Goal: Task Accomplishment & Management: Manage account settings

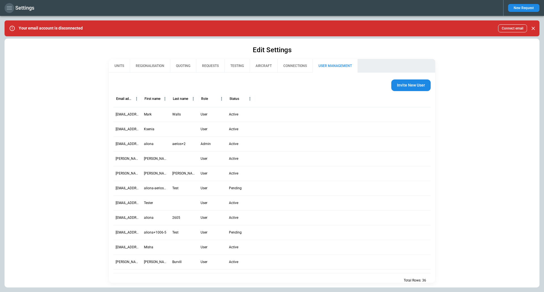
click at [9, 5] on icon "button" at bounding box center [9, 8] width 7 height 7
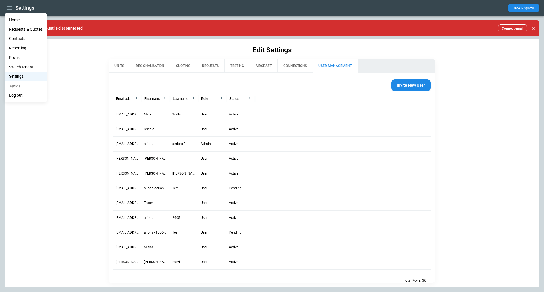
click at [29, 69] on li "Switch tenant" at bounding box center [26, 66] width 43 height 9
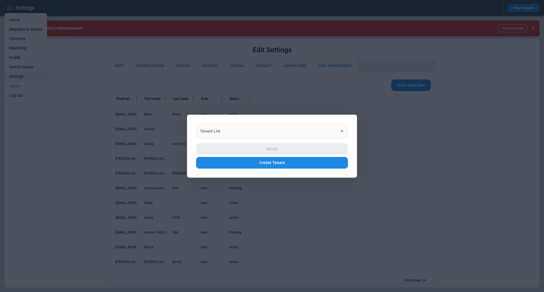
click at [227, 137] on div "Tenant List" at bounding box center [272, 130] width 152 height 15
click at [73, 145] on div at bounding box center [272, 146] width 544 height 292
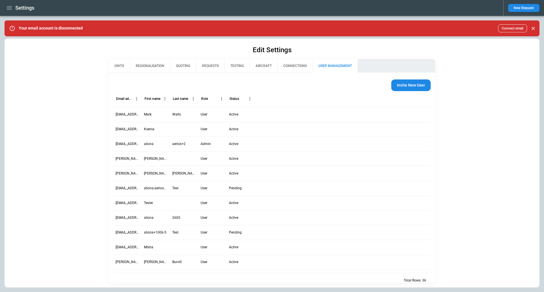
click at [328, 65] on button "USER MANAGEMENT" at bounding box center [335, 66] width 45 height 14
click at [401, 87] on button "Invite New User" at bounding box center [410, 85] width 39 height 12
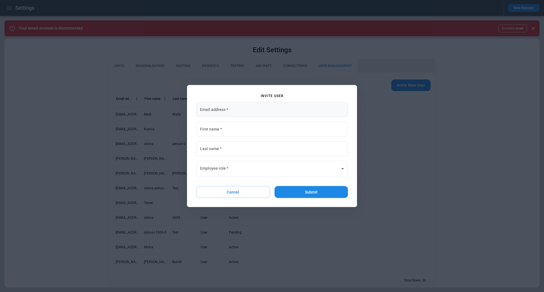
click at [211, 109] on input "Email address   *" at bounding box center [272, 109] width 152 height 15
paste input "**********"
type input "**********"
click at [211, 131] on input "First name   *" at bounding box center [272, 128] width 152 height 15
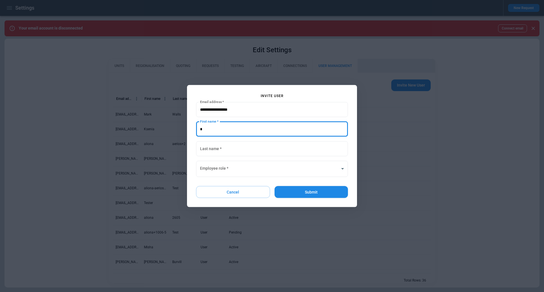
type input "********"
click at [216, 148] on input "Last name   *" at bounding box center [272, 148] width 152 height 15
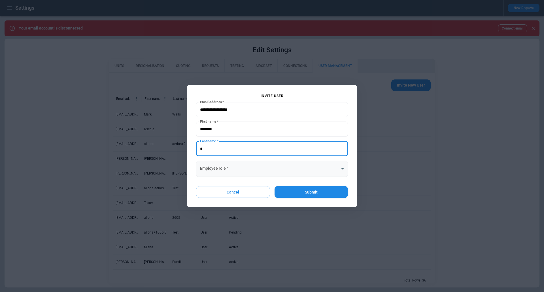
type input "*******"
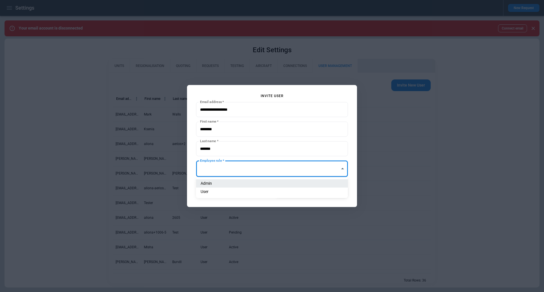
click at [229, 168] on body "Settings New Request Your email account is disconnected Connect email Edit Sett…" at bounding box center [272, 146] width 544 height 292
click at [227, 185] on li "Admin" at bounding box center [272, 183] width 152 height 8
type input "**********"
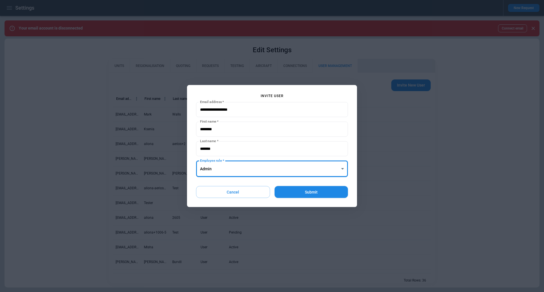
click at [191, 178] on div "**********" at bounding box center [272, 146] width 170 height 122
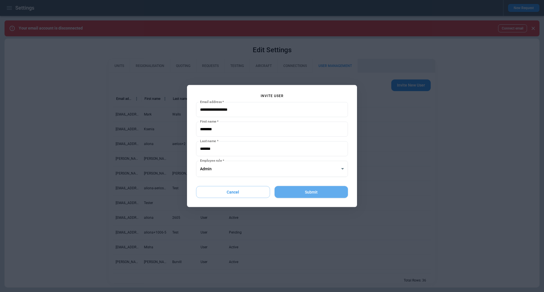
click at [306, 190] on button "Submit" at bounding box center [311, 192] width 73 height 12
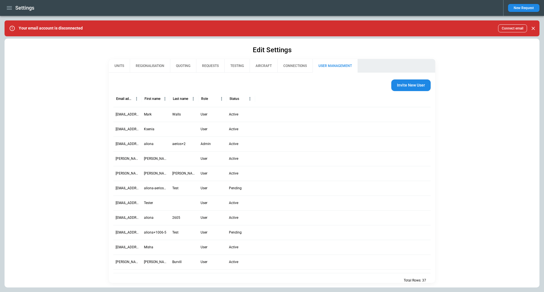
click at [257, 42] on div "Edit Settings UNITS REGIONALISATION QUOTING REQUESTS TESTING AIRCRAFT CONNECTIO…" at bounding box center [272, 163] width 535 height 248
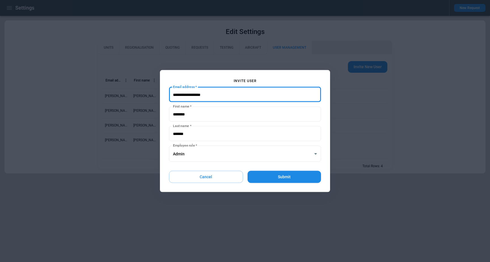
click at [192, 179] on button "Cancel" at bounding box center [206, 177] width 74 height 12
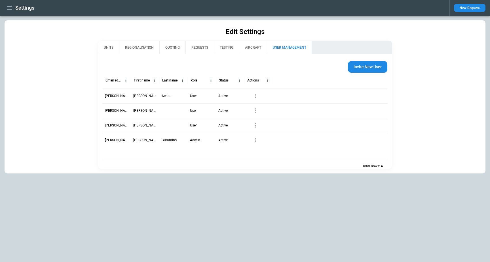
click at [9, 10] on icon "button" at bounding box center [9, 8] width 7 height 7
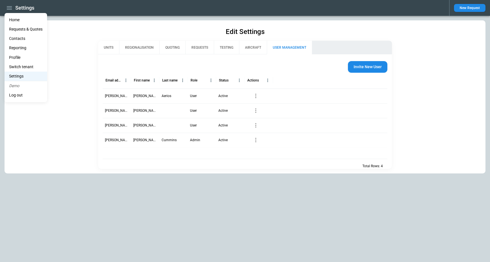
click at [27, 68] on li "Switch tenant" at bounding box center [26, 66] width 43 height 9
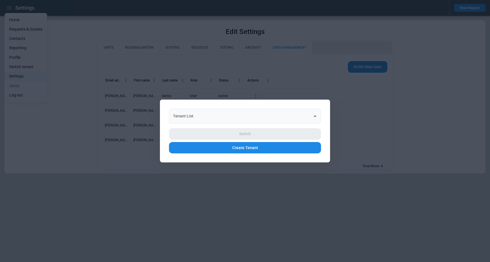
click at [226, 118] on input "Tenant List" at bounding box center [240, 116] width 138 height 10
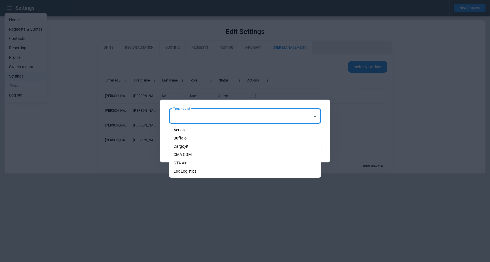
click at [210, 169] on li "Lex Logistics" at bounding box center [245, 171] width 152 height 8
type input "**********"
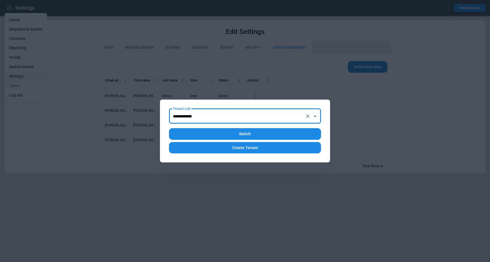
click at [239, 138] on button "Switch" at bounding box center [245, 134] width 152 height 12
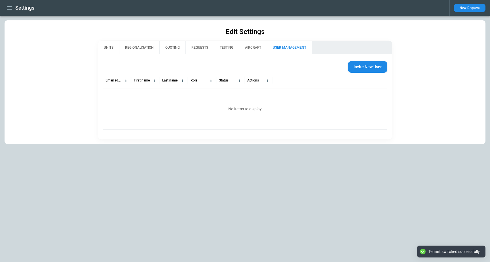
click at [245, 117] on div "No items to display" at bounding box center [245, 109] width 285 height 41
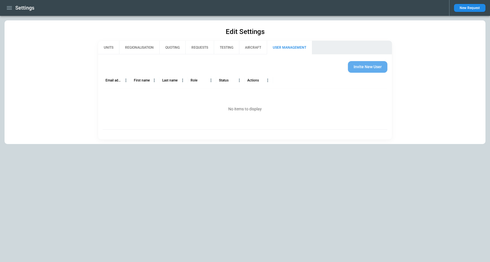
click at [362, 69] on button "Invite New User" at bounding box center [367, 67] width 39 height 12
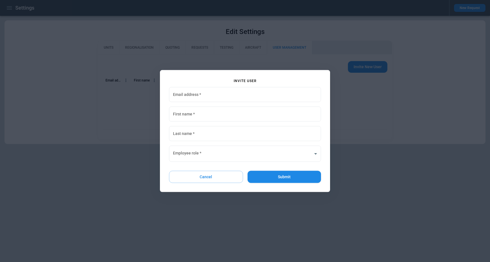
click at [205, 174] on button "Cancel" at bounding box center [206, 177] width 74 height 12
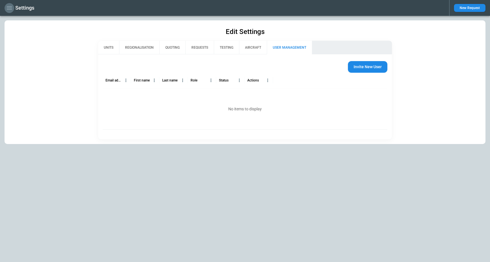
click at [9, 8] on icon "button" at bounding box center [9, 7] width 5 height 3
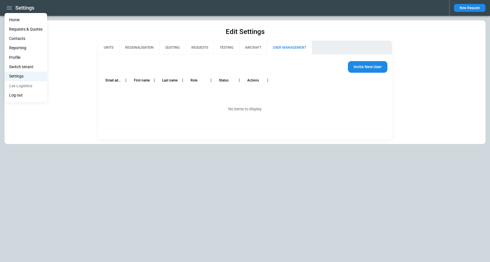
click at [32, 19] on li "Home" at bounding box center [26, 19] width 43 height 9
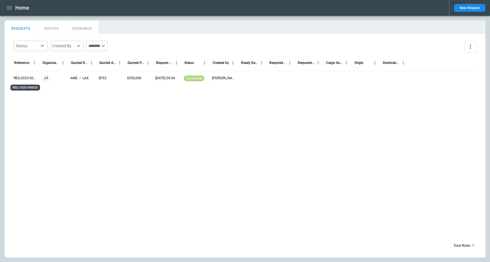
click at [19, 81] on div "REQ-2025-000025" at bounding box center [25, 86] width 31 height 10
click at [21, 76] on p "REQ-2025-000025" at bounding box center [26, 78] width 24 height 5
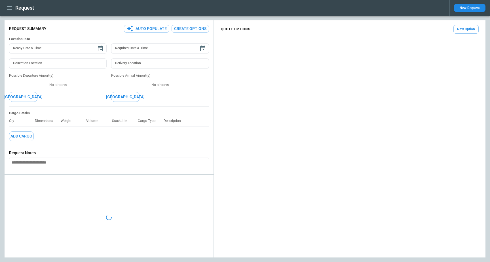
type textarea "*"
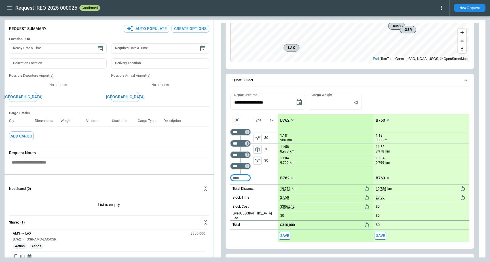
scroll to position [97, 0]
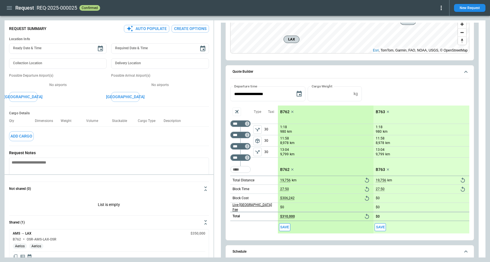
click at [255, 209] on p "Live Leg Airport Fee" at bounding box center [254, 208] width 45 height 10
click at [268, 168] on div at bounding box center [245, 131] width 490 height 262
click at [268, 168] on div "Taxi 30 30 30" at bounding box center [271, 141] width 14 height 70
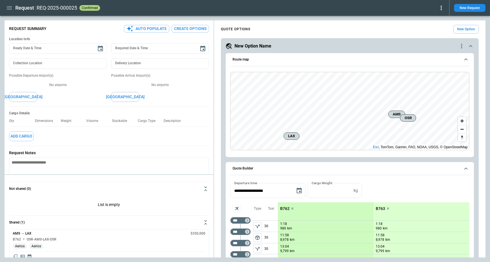
click at [466, 28] on button "New Option" at bounding box center [465, 29] width 25 height 9
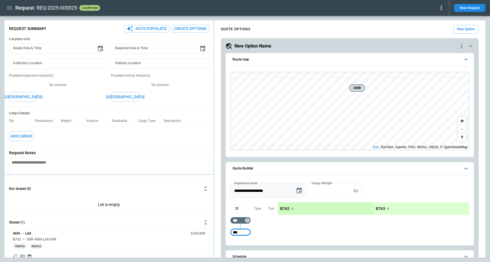
type input "***"
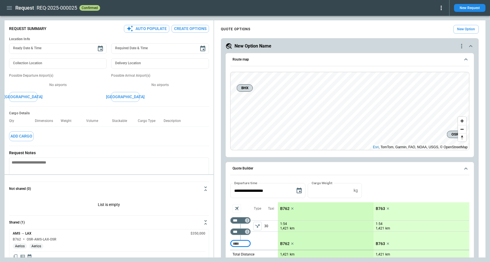
click at [253, 223] on button "left aligned" at bounding box center [257, 226] width 9 height 9
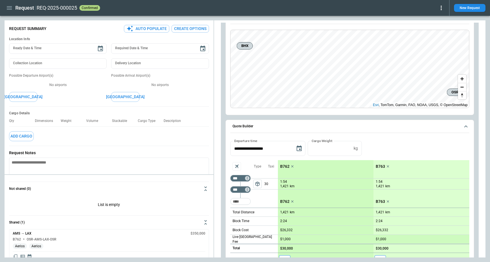
scroll to position [119, 0]
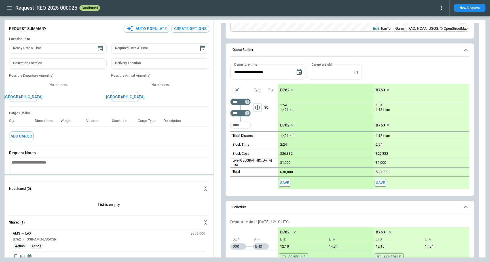
click at [256, 108] on span "package_2" at bounding box center [257, 108] width 6 height 6
click at [243, 126] on input "Too short" at bounding box center [240, 125] width 18 height 10
type input "***"
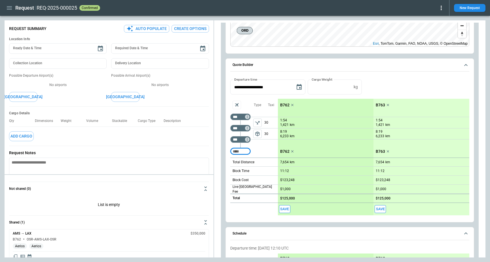
scroll to position [88, 0]
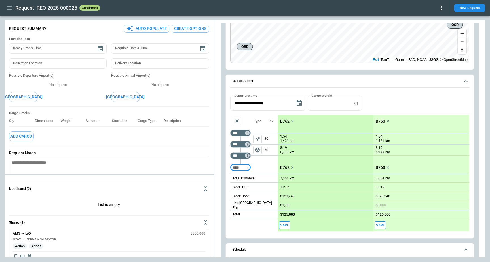
click at [286, 122] on p "B762" at bounding box center [284, 121] width 9 height 5
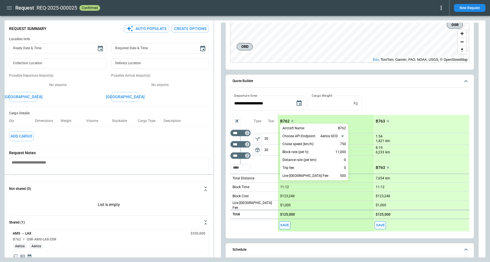
click at [376, 120] on div at bounding box center [245, 131] width 490 height 262
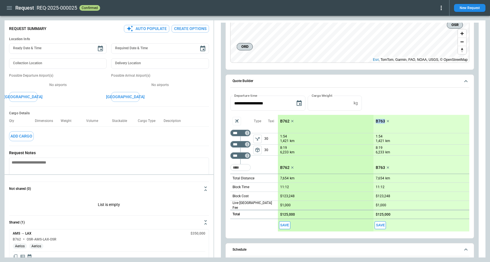
click at [383, 122] on p "B763" at bounding box center [379, 121] width 9 height 5
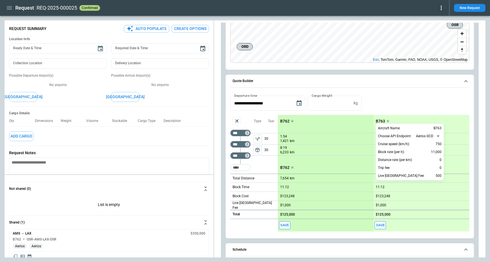
click at [400, 97] on div at bounding box center [245, 131] width 490 height 262
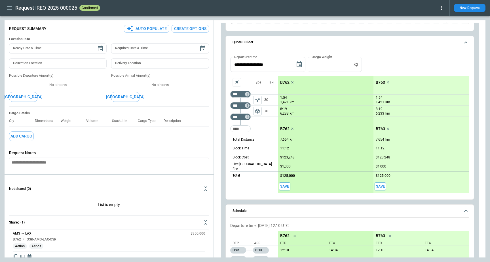
scroll to position [9, 0]
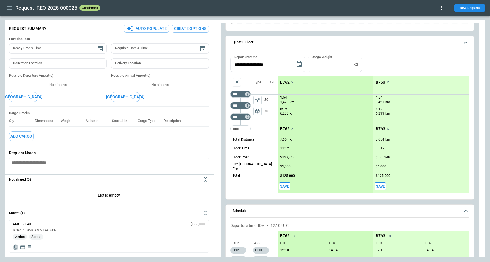
click at [15, 246] on icon "Copy quote content" at bounding box center [16, 248] width 6 height 6
click at [7, 7] on icon "button" at bounding box center [9, 8] width 7 height 7
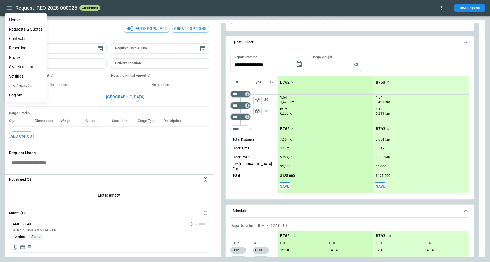
click at [27, 77] on li "Settings" at bounding box center [26, 76] width 43 height 9
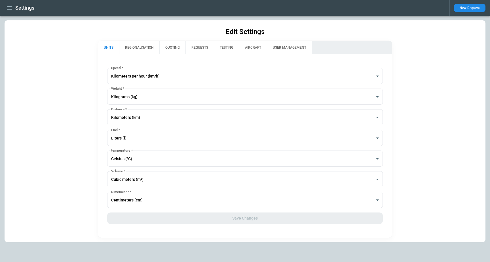
click at [298, 57] on div "**********" at bounding box center [245, 146] width 294 height 184
click at [297, 51] on button "USER MANAGEMENT" at bounding box center [289, 48] width 45 height 14
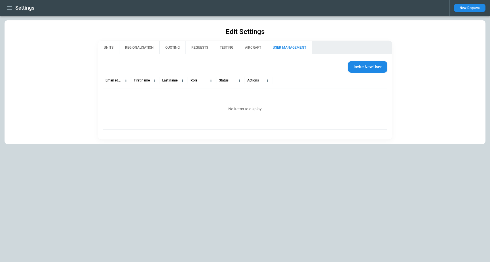
click at [145, 92] on div "No items to display" at bounding box center [245, 109] width 285 height 41
click at [358, 70] on button "Invite New User" at bounding box center [367, 67] width 39 height 12
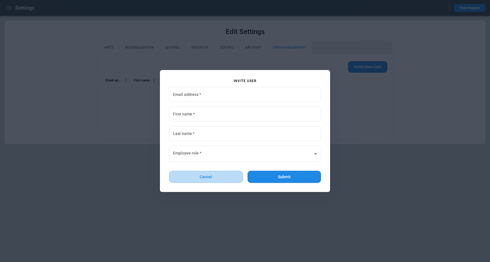
click at [211, 178] on button "Cancel" at bounding box center [206, 177] width 74 height 12
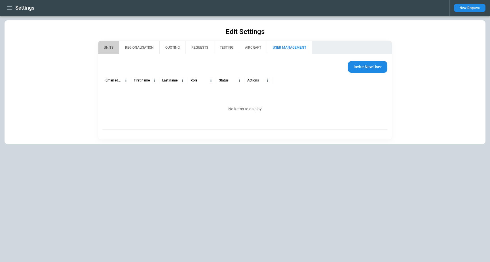
click at [105, 44] on button "UNITS" at bounding box center [108, 48] width 21 height 14
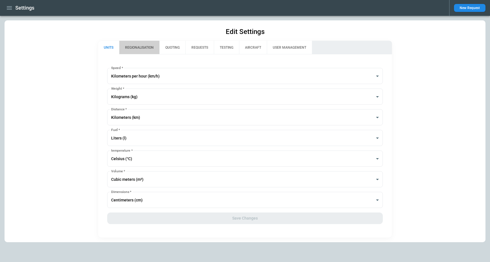
click at [129, 46] on button "REGIONALISATION" at bounding box center [139, 48] width 40 height 14
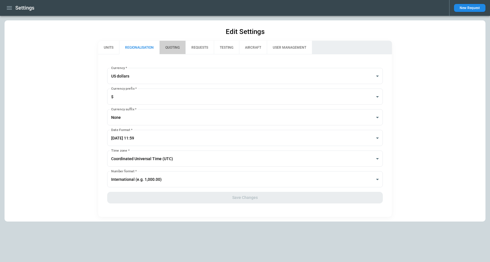
click at [169, 47] on button "QUOTING" at bounding box center [172, 48] width 26 height 14
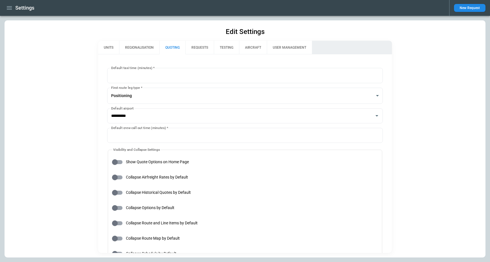
type input "**********"
click at [192, 49] on button "REQUESTS" at bounding box center [199, 48] width 28 height 14
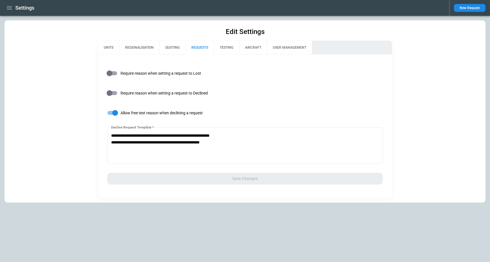
click at [37, 27] on div "**********" at bounding box center [245, 111] width 481 height 182
click at [9, 9] on icon "button" at bounding box center [9, 8] width 7 height 7
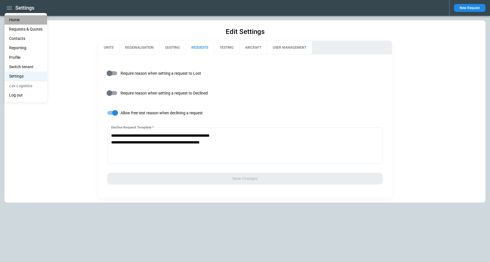
click at [18, 21] on li "Home" at bounding box center [26, 19] width 43 height 9
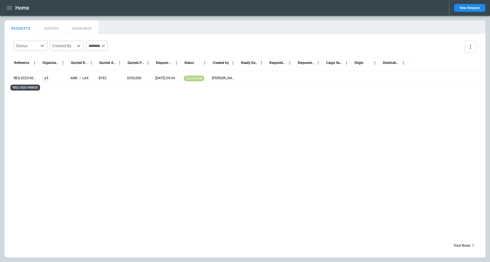
click at [24, 79] on p "REQ-2025-000025" at bounding box center [26, 78] width 24 height 5
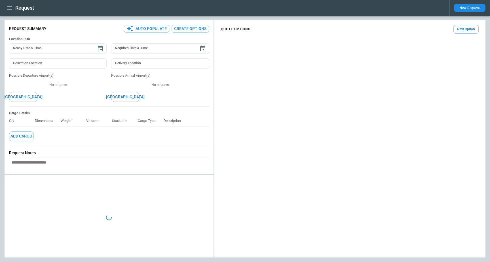
type textarea "*"
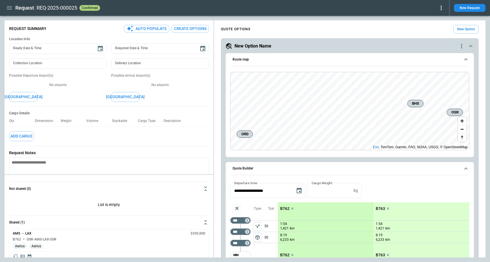
click at [258, 46] on h5 "New Option Name" at bounding box center [252, 46] width 37 height 6
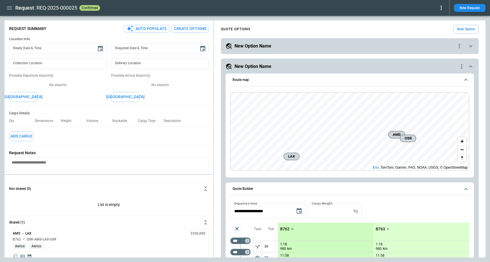
click at [248, 67] on h5 "New Option Name" at bounding box center [252, 66] width 37 height 6
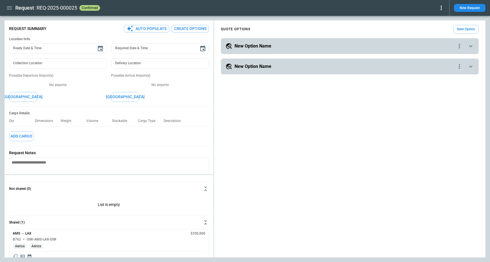
click at [252, 46] on h5 "New Option Name" at bounding box center [252, 46] width 37 height 6
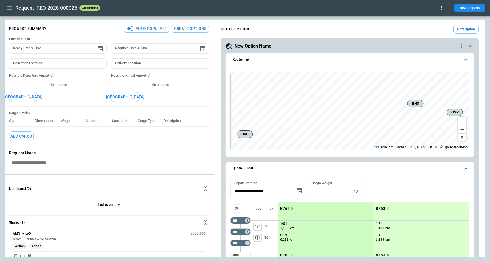
click at [9, 9] on icon "button" at bounding box center [9, 7] width 5 height 3
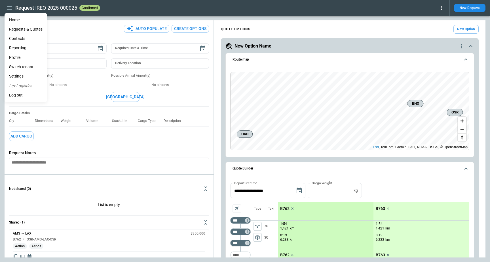
click at [19, 17] on li "Home" at bounding box center [26, 19] width 43 height 9
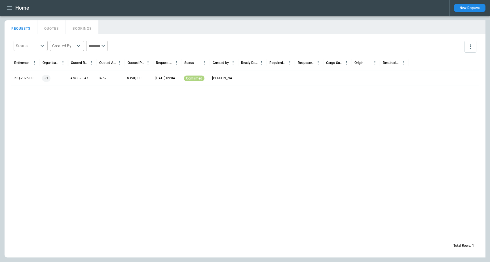
click at [6, 6] on icon "button" at bounding box center [9, 8] width 7 height 7
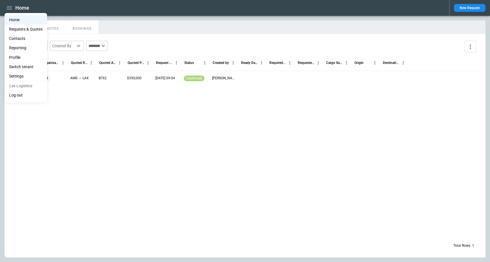
click at [28, 48] on li "Reporting" at bounding box center [26, 47] width 43 height 9
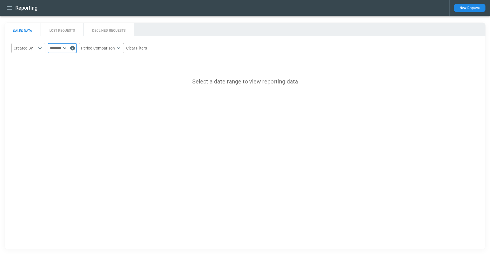
click at [61, 48] on input "text" at bounding box center [55, 48] width 14 height 10
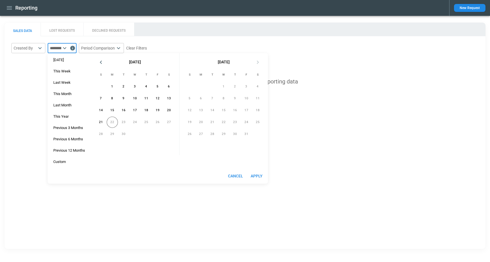
click at [60, 145] on div "Yesterday This Week Last Week This Month Last Month This Year Previous 3 Months…" at bounding box center [69, 111] width 43 height 116
click at [63, 148] on span "Previous 12 Months" at bounding box center [69, 150] width 38 height 5
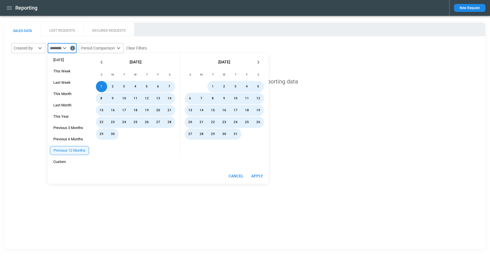
click at [260, 175] on button "Apply" at bounding box center [257, 176] width 18 height 10
type input "**********"
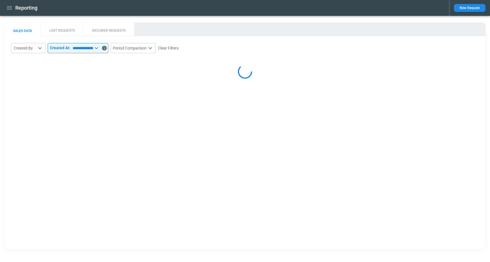
click at [8, 8] on icon "button" at bounding box center [9, 8] width 7 height 7
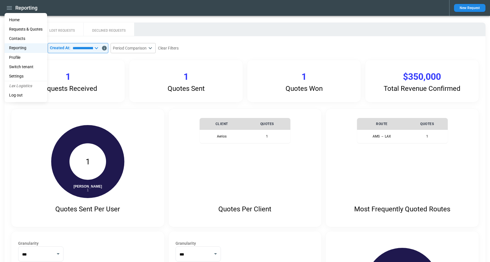
click at [31, 38] on li "Contacts" at bounding box center [26, 38] width 43 height 9
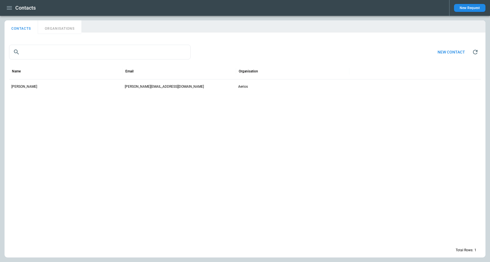
click at [60, 23] on button "ORGANISATIONS" at bounding box center [59, 27] width 43 height 14
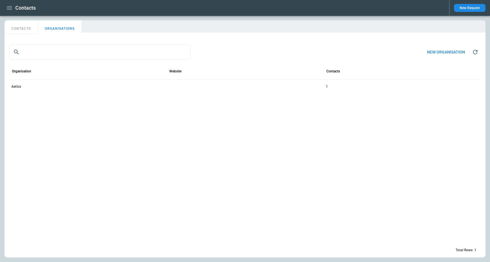
click at [9, 7] on icon "button" at bounding box center [9, 7] width 5 height 3
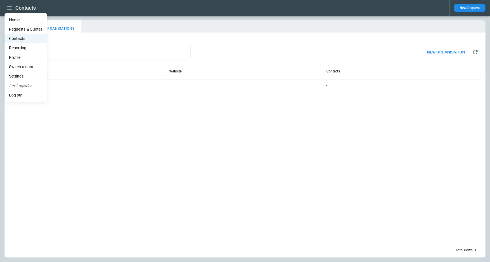
click at [14, 18] on li "Home" at bounding box center [26, 19] width 43 height 9
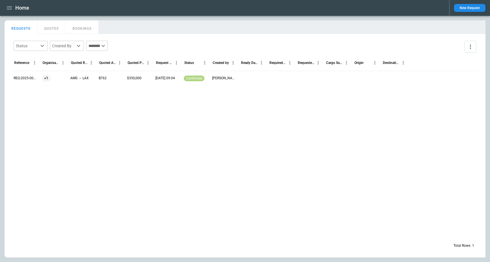
click at [33, 83] on div "REQ-2025-000025" at bounding box center [25, 78] width 28 height 15
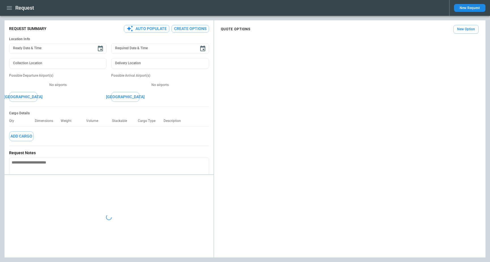
type textarea "*"
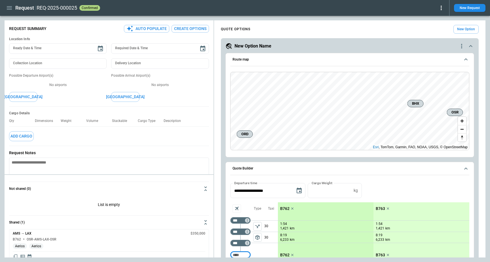
click at [332, 47] on div "New Option Name" at bounding box center [341, 46] width 233 height 7
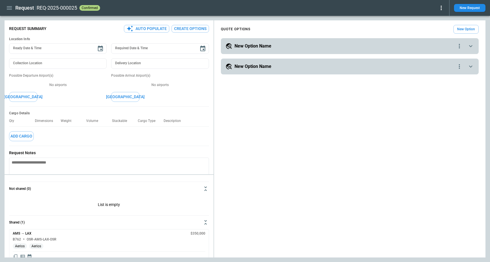
click at [7, 5] on icon "button" at bounding box center [9, 8] width 7 height 7
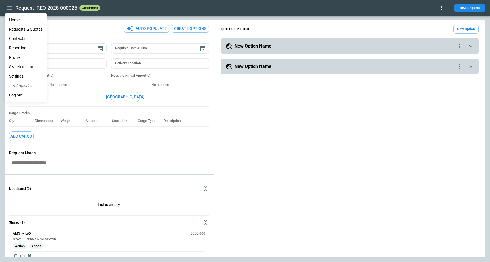
click at [153, 2] on div at bounding box center [245, 131] width 490 height 262
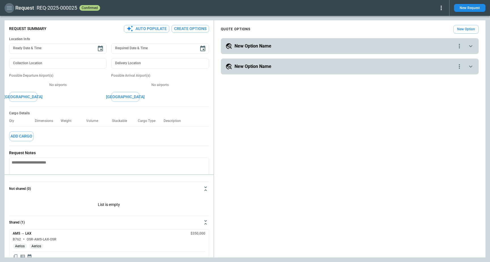
click at [10, 6] on icon "button" at bounding box center [9, 8] width 7 height 7
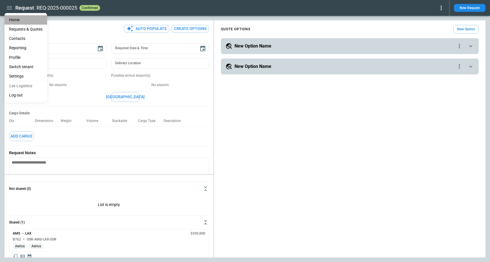
click at [16, 16] on li "Home" at bounding box center [26, 19] width 43 height 9
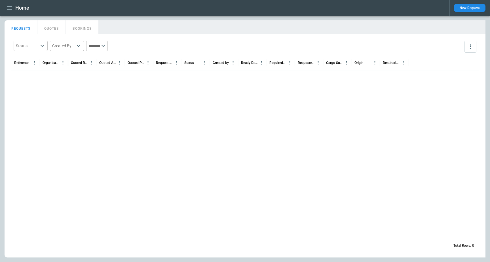
click at [10, 7] on icon "button" at bounding box center [9, 8] width 7 height 7
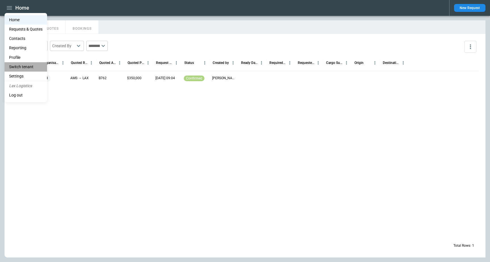
click at [41, 69] on li "Switch tenant" at bounding box center [26, 66] width 43 height 9
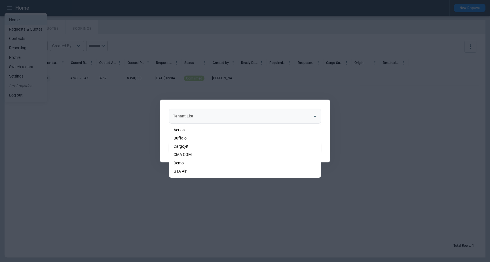
click at [216, 122] on div "Tenant List" at bounding box center [245, 116] width 152 height 15
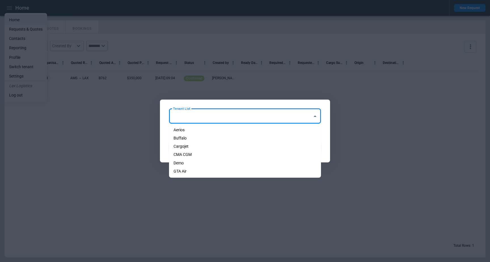
click at [191, 164] on li "Demo" at bounding box center [245, 163] width 152 height 8
type input "****"
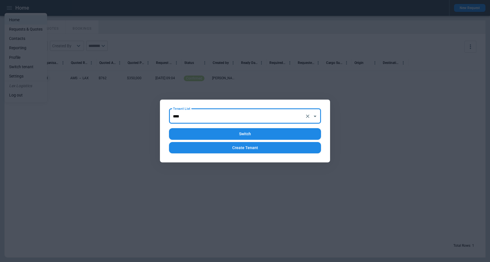
click at [254, 134] on button "Switch" at bounding box center [245, 134] width 152 height 12
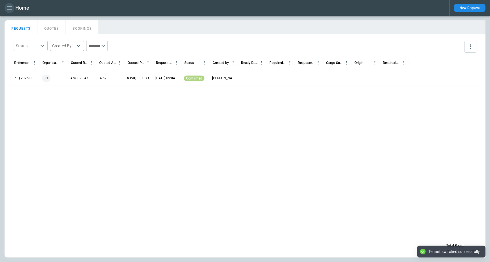
click at [8, 6] on icon "button" at bounding box center [9, 8] width 7 height 7
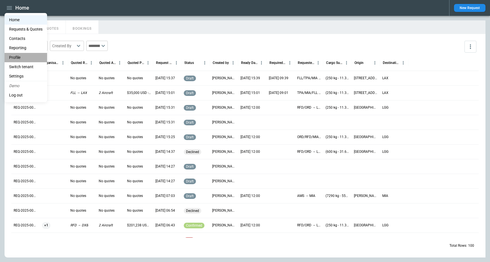
click at [20, 60] on li "Profile" at bounding box center [26, 57] width 43 height 9
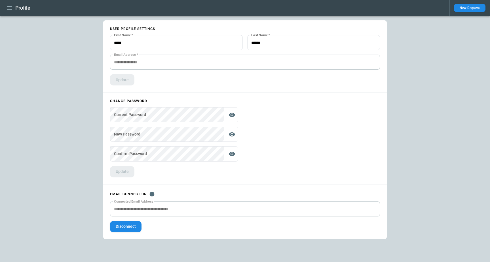
click at [5, 5] on button "button" at bounding box center [10, 8] width 10 height 10
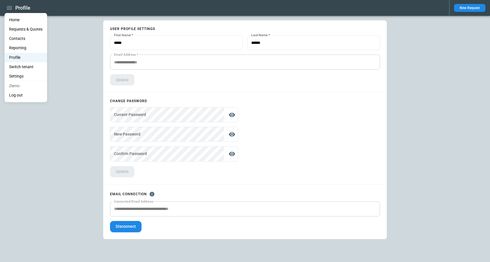
click at [23, 75] on li "Settings" at bounding box center [26, 76] width 43 height 9
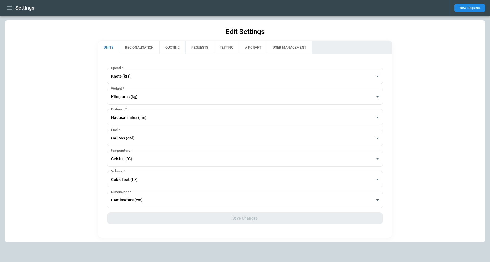
click at [277, 45] on button "USER MANAGEMENT" at bounding box center [289, 48] width 45 height 14
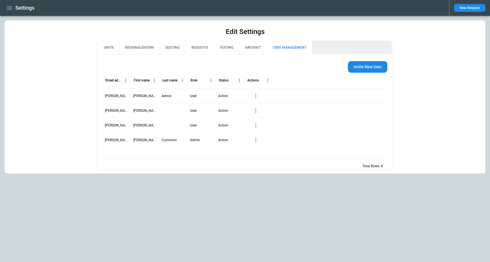
click at [374, 68] on button "Invite New User" at bounding box center [367, 67] width 39 height 12
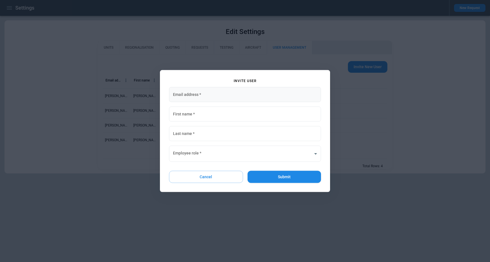
click at [219, 90] on input "Email address   *" at bounding box center [245, 94] width 152 height 15
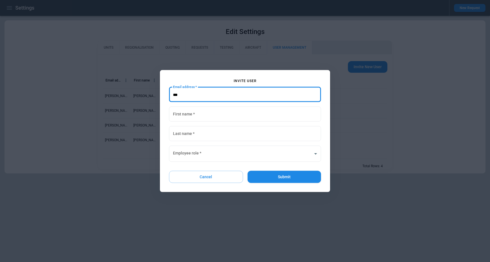
type input "***"
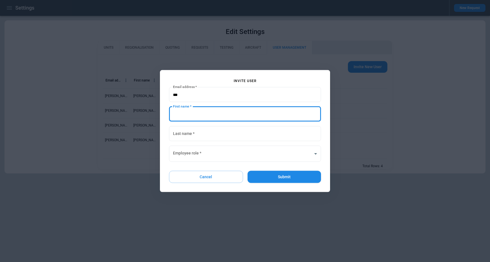
click at [180, 112] on input "First name   *" at bounding box center [245, 114] width 152 height 15
type input "********"
click at [194, 139] on input "Last name   *" at bounding box center [245, 133] width 152 height 15
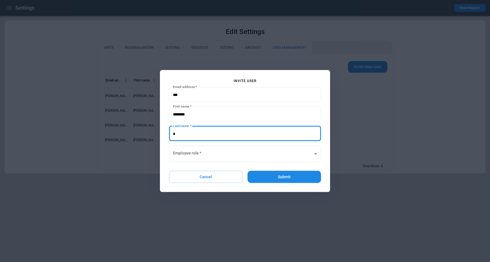
type input "*******"
click at [207, 154] on body "Settings New Request Edit Settings UNITS REGIONALISATION QUOTING REQUESTS TESTI…" at bounding box center [245, 131] width 490 height 262
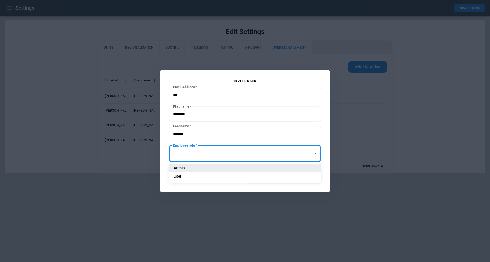
click at [200, 169] on li "Admin" at bounding box center [245, 168] width 152 height 8
type input "**********"
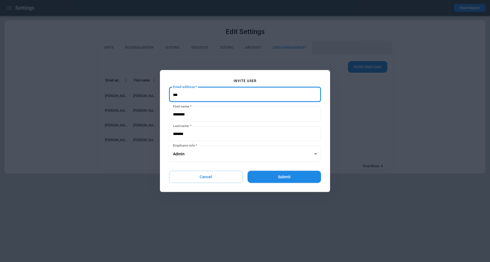
click at [191, 90] on input "Email address   *" at bounding box center [245, 94] width 152 height 15
click at [182, 93] on input "Email address   *" at bounding box center [245, 94] width 152 height 15
paste input "**********"
type input "**********"
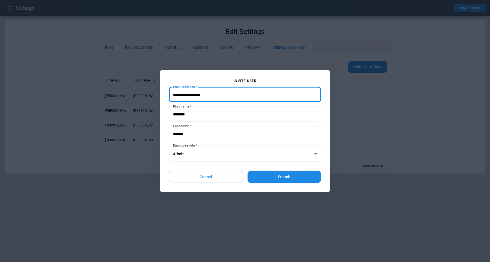
click at [199, 82] on div "**********" at bounding box center [245, 131] width 152 height 104
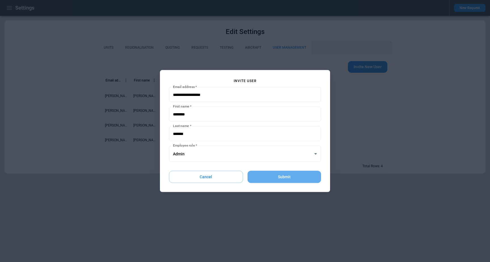
click at [280, 180] on button "Submit" at bounding box center [283, 177] width 73 height 12
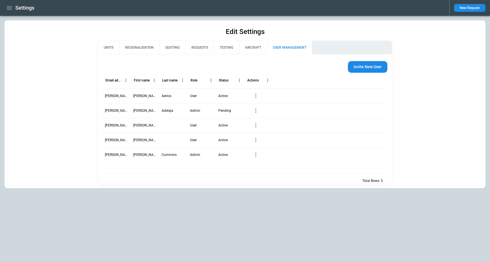
click at [9, 8] on icon "button" at bounding box center [9, 7] width 5 height 3
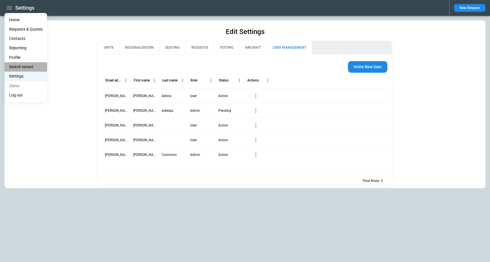
click at [20, 69] on li "Switch tenant" at bounding box center [26, 66] width 43 height 9
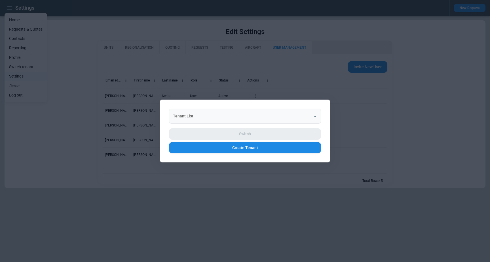
click at [240, 120] on input "Tenant List" at bounding box center [240, 116] width 138 height 10
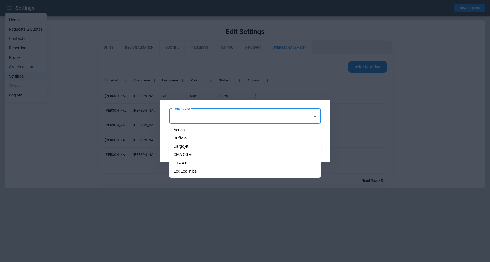
click at [234, 143] on li "Cargojet" at bounding box center [245, 147] width 152 height 8
type input "********"
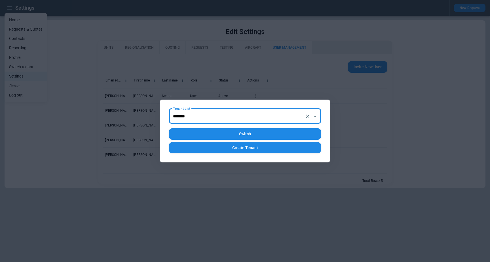
click at [241, 137] on button "Switch" at bounding box center [245, 134] width 152 height 12
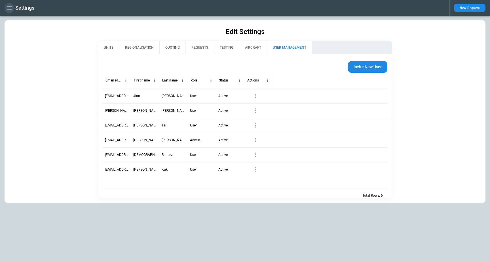
click at [10, 9] on icon "button" at bounding box center [9, 7] width 5 height 3
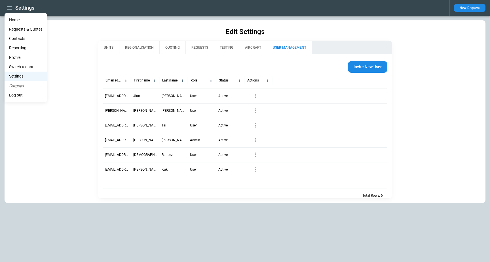
click at [18, 17] on li "Home" at bounding box center [26, 19] width 43 height 9
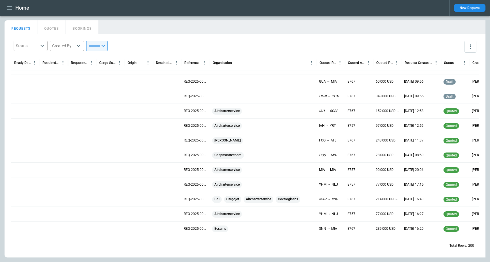
scroll to position [2311, 0]
click at [364, 245] on div "Total Rows: 200" at bounding box center [244, 246] width 467 height 15
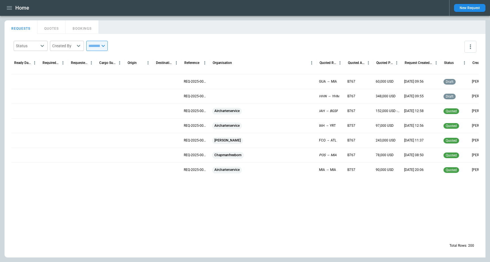
scroll to position [2221, 0]
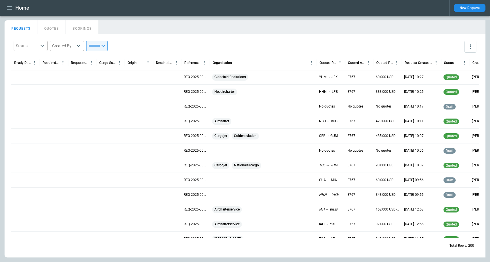
click at [7, 9] on icon "button" at bounding box center [9, 7] width 5 height 3
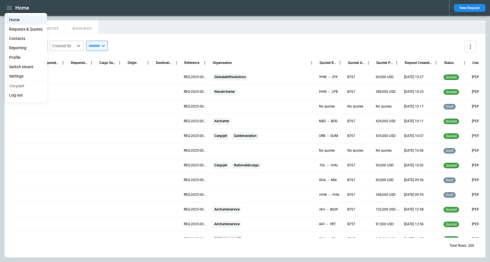
click at [274, 24] on div at bounding box center [245, 131] width 490 height 262
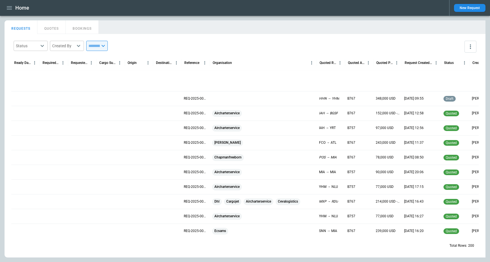
scroll to position [2355, 0]
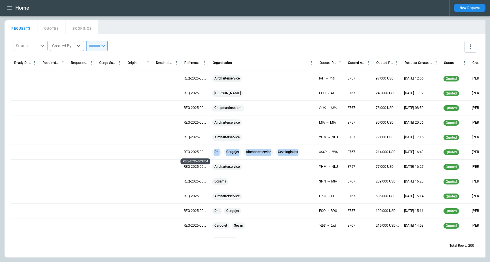
drag, startPoint x: 298, startPoint y: 153, endPoint x: 207, endPoint y: 154, distance: 91.5
click at [207, 154] on div "REQ-2025-003704 Dhl Cargojet Aircharterservice Cevalogistics MXP → RDU B767 214…" at bounding box center [254, 152] width 486 height 15
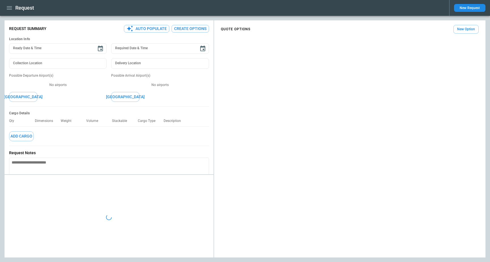
type textarea "*"
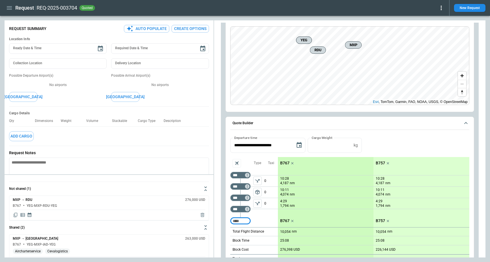
scroll to position [52, 0]
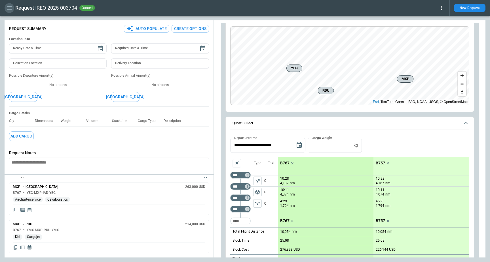
click at [11, 8] on icon "button" at bounding box center [9, 7] width 5 height 3
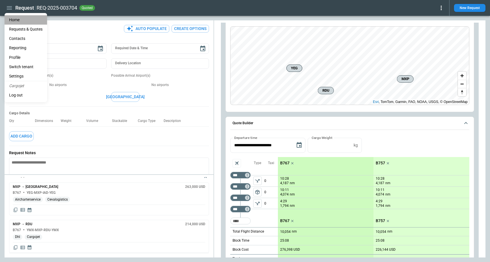
click at [18, 20] on li "Home" at bounding box center [26, 19] width 43 height 9
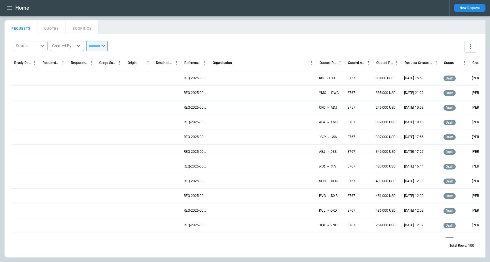
click at [11, 9] on icon "button" at bounding box center [9, 8] width 7 height 7
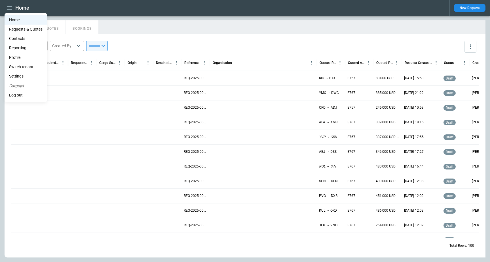
click at [17, 75] on li "Settings" at bounding box center [26, 76] width 43 height 9
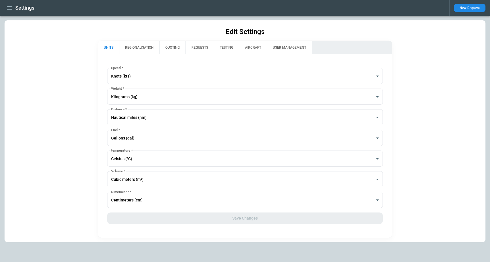
click at [8, 10] on icon "button" at bounding box center [9, 8] width 7 height 7
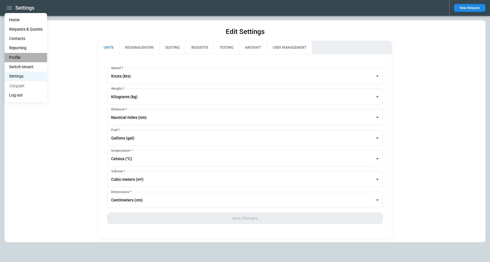
click at [22, 58] on li "Profile" at bounding box center [26, 57] width 43 height 9
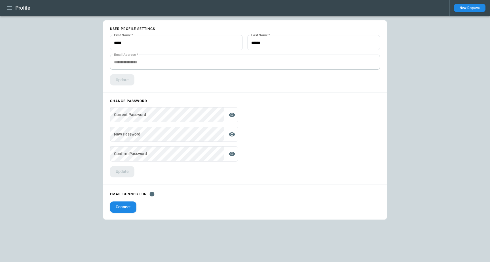
click at [40, 188] on div "**********" at bounding box center [245, 139] width 490 height 247
click at [92, 146] on div "**********" at bounding box center [245, 139] width 490 height 247
click at [8, 6] on icon "button" at bounding box center [9, 8] width 7 height 7
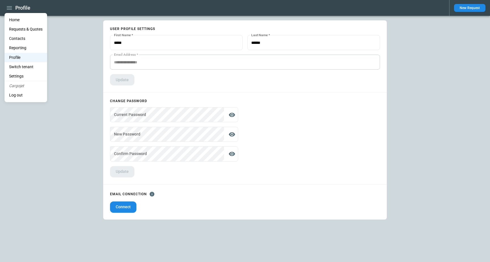
click at [23, 19] on li "Home" at bounding box center [26, 19] width 43 height 9
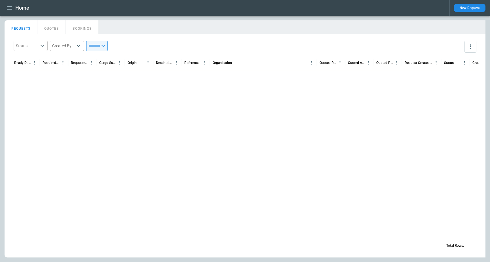
click at [202, 16] on main "FindBorderBarSize REQUESTS QUOTES BOOKINGS Status ​ Created By ​ ​ Ready Date &…" at bounding box center [245, 139] width 490 height 247
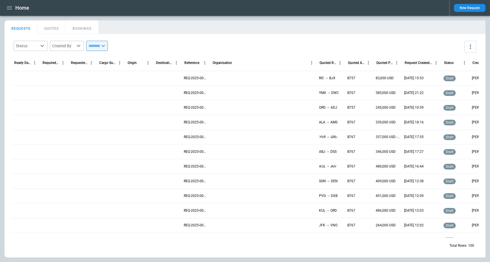
click at [205, 17] on main "FindBorderBarSize REQUESTS QUOTES BOOKINGS Status ​ Created By ​ ​ Ready Date &…" at bounding box center [245, 139] width 490 height 247
click at [346, 60] on div at bounding box center [346, 63] width 3 height 16
click at [333, 20] on main "FindBorderBarSize REQUESTS QUOTES BOOKINGS Status ​ Created By ​ ​ Ready Date &…" at bounding box center [245, 139] width 490 height 247
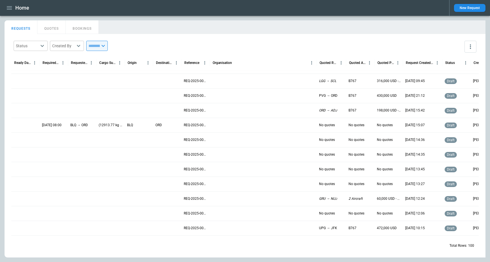
scroll to position [835, 0]
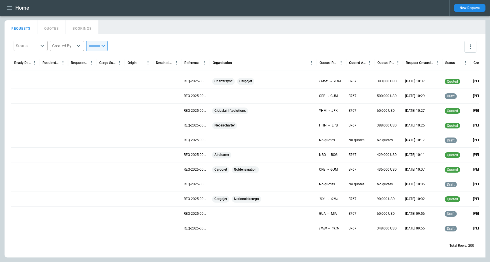
click at [9, 11] on icon "button" at bounding box center [9, 8] width 7 height 7
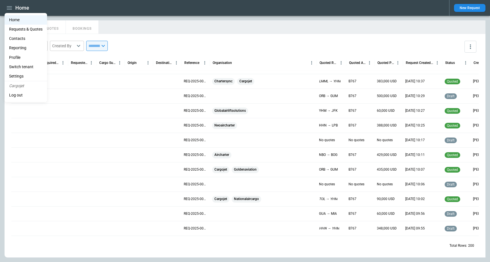
click at [26, 65] on li "Switch tenant" at bounding box center [26, 66] width 43 height 9
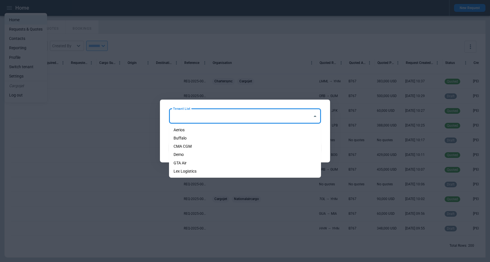
click at [198, 116] on input "Tenant List" at bounding box center [240, 116] width 138 height 10
click at [200, 154] on li "Demo" at bounding box center [245, 155] width 152 height 8
type input "****"
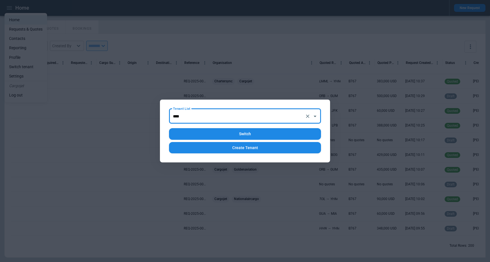
click at [245, 137] on button "Switch" at bounding box center [245, 134] width 152 height 12
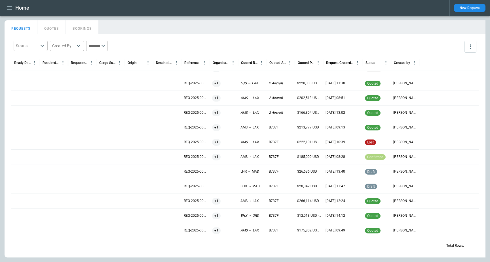
scroll to position [1193, 0]
click at [199, 82] on p "REQ-2025-000048" at bounding box center [196, 83] width 24 height 5
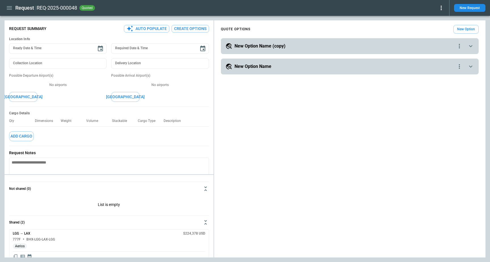
type textarea "*"
type input "**********"
click at [296, 41] on div "**********" at bounding box center [350, 46] width 258 height 16
click at [272, 48] on h5 "New Option Name (copy)" at bounding box center [259, 46] width 51 height 6
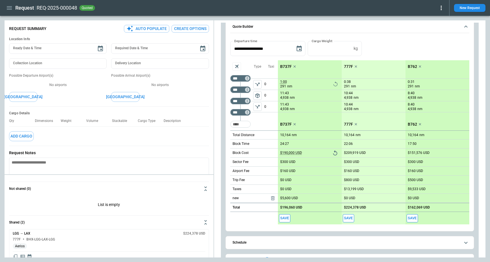
scroll to position [105, 0]
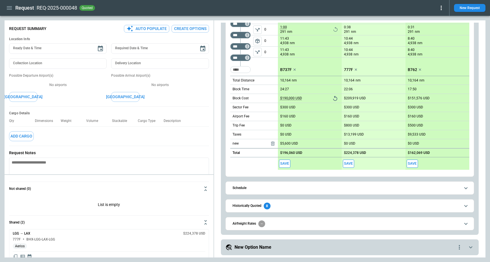
click at [255, 190] on button "Schedule" at bounding box center [349, 188] width 239 height 13
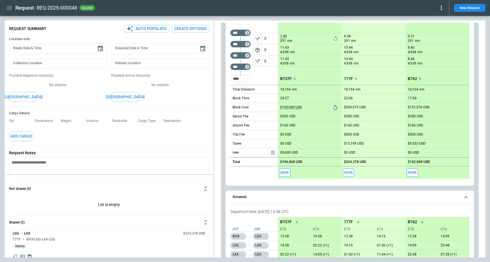
scroll to position [111, 0]
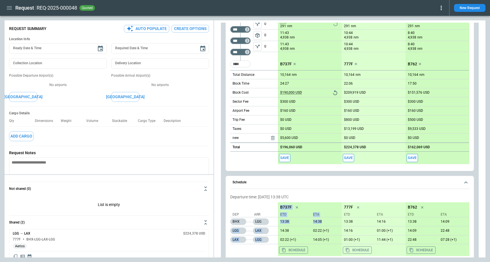
drag, startPoint x: 322, startPoint y: 222, endPoint x: 264, endPoint y: 222, distance: 57.8
click at [264, 222] on div "Dep Arr BHX LGG LGG LAX LAX LGG B737F ETD ETA 13:38 14:38 14:38 02:22 (+1) 02:2…" at bounding box center [349, 230] width 239 height 54
click at [330, 235] on div "09/07/2025" at bounding box center [322, 238] width 15 height 10
drag, startPoint x: 333, startPoint y: 229, endPoint x: 277, endPoint y: 217, distance: 57.0
click at [277, 217] on div "Dep Arr BHX LGG LGG LAX LAX LGG B737F ETD ETA 13:38 14:38 14:38 02:22 (+1) 02:2…" at bounding box center [349, 230] width 239 height 54
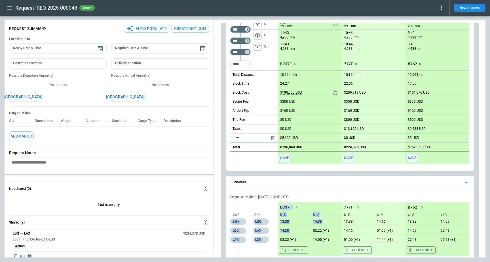
click at [292, 226] on div "14:38 02:22 (+1)" at bounding box center [310, 230] width 64 height 9
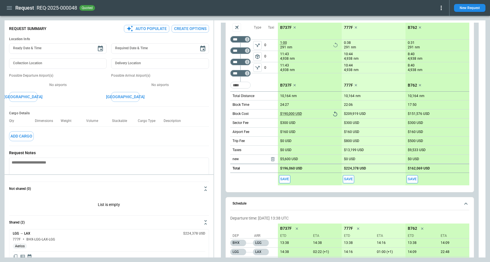
scroll to position [77, 0]
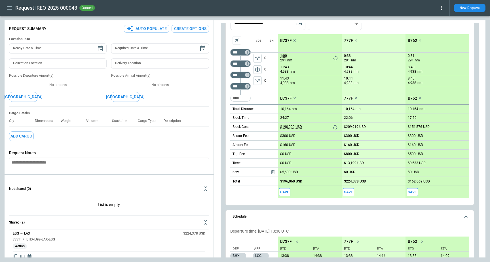
click at [293, 40] on icon "scrollable content" at bounding box center [294, 40] width 2 height 2
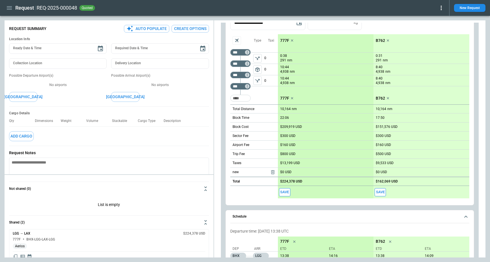
click at [386, 40] on icon "scrollable content" at bounding box center [388, 41] width 6 height 6
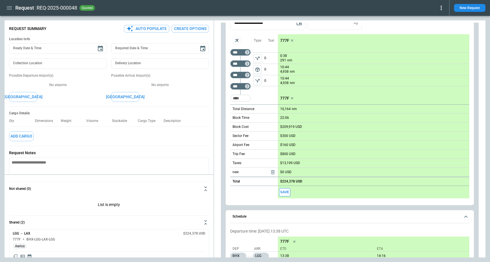
click at [392, 29] on div "**********" at bounding box center [349, 22] width 239 height 15
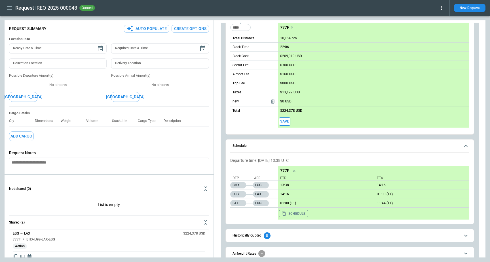
scroll to position [148, 0]
click at [298, 214] on button "Schedule" at bounding box center [293, 213] width 29 height 7
click at [251, 211] on div "Dep Arr BHX LGG LGG LAX LAX LGG" at bounding box center [254, 192] width 48 height 54
click at [316, 162] on p "Departure time: 08/07/2025 13:38 UTC" at bounding box center [349, 160] width 239 height 5
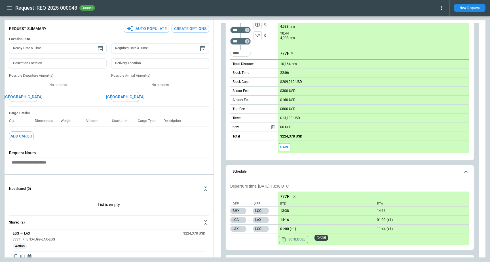
scroll to position [121, 0]
click at [248, 43] on icon "Too short" at bounding box center [247, 42] width 4 height 4
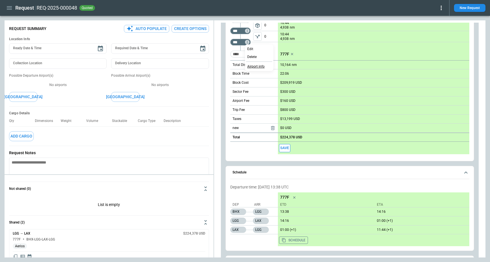
click at [254, 69] on div "Airport info" at bounding box center [259, 66] width 26 height 7
click at [224, 47] on div at bounding box center [245, 131] width 490 height 262
click at [247, 31] on icon "Too short" at bounding box center [247, 31] width 4 height 4
click at [257, 55] on p "Airport info" at bounding box center [255, 55] width 17 height 5
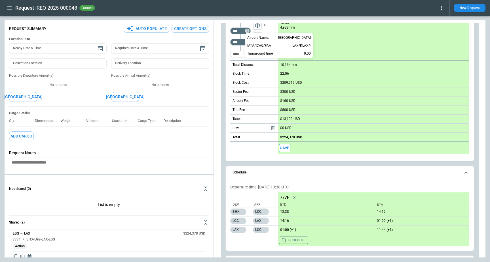
click at [310, 54] on p "0:00" at bounding box center [307, 53] width 7 height 7
click at [276, 207] on div at bounding box center [245, 131] width 490 height 262
drag, startPoint x: 304, startPoint y: 185, endPoint x: 221, endPoint y: 185, distance: 83.0
click at [221, 185] on div "**********" at bounding box center [350, 104] width 258 height 375
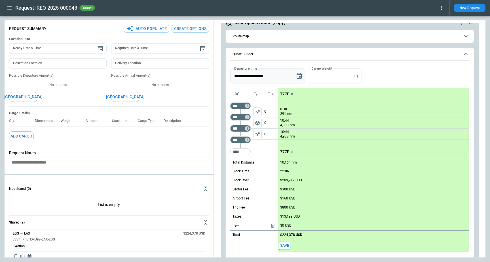
scroll to position [23, 0]
click at [417, 75] on div "**********" at bounding box center [349, 76] width 239 height 15
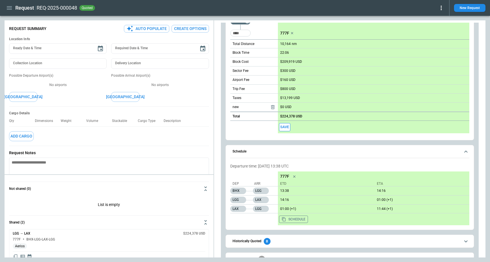
scroll to position [24, 0]
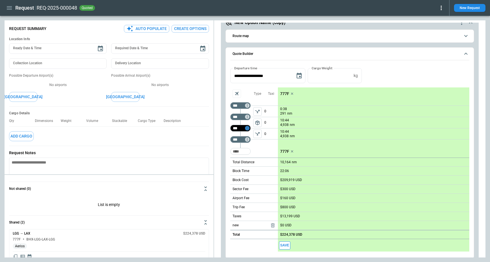
click at [248, 128] on icon "Too short" at bounding box center [247, 128] width 4 height 4
click at [276, 144] on div at bounding box center [245, 131] width 490 height 262
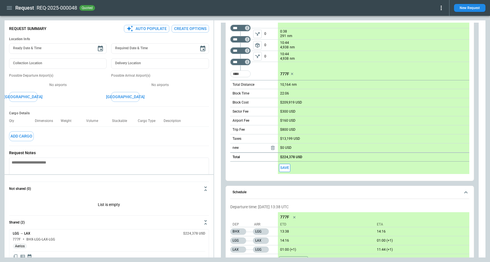
scroll to position [164, 0]
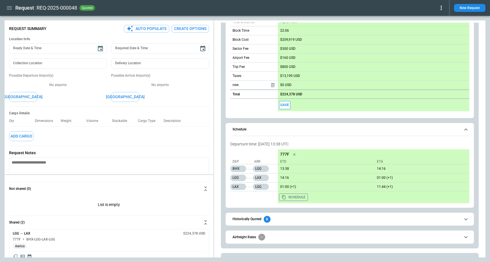
click at [322, 142] on p "Departure time: 08/07/2025 13:38 UTC" at bounding box center [349, 144] width 239 height 5
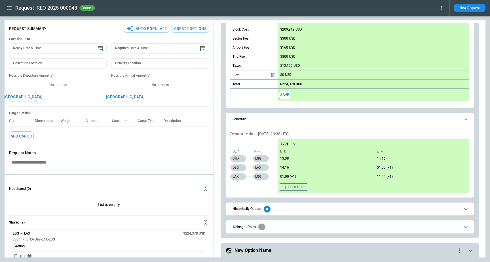
scroll to position [177, 0]
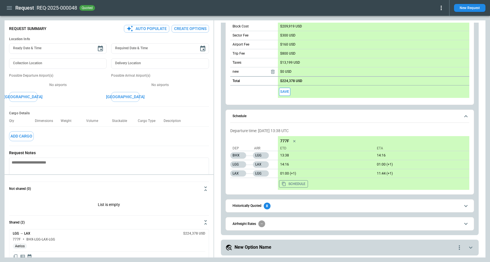
click at [275, 154] on div "BHX LGG" at bounding box center [254, 155] width 48 height 9
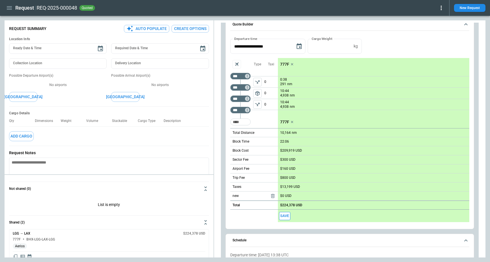
scroll to position [51, 0]
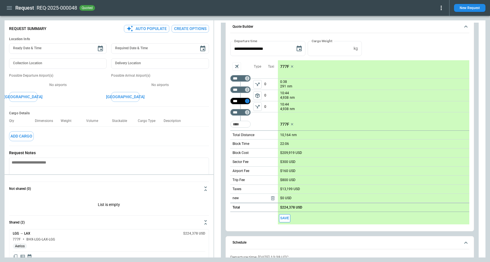
click at [247, 100] on icon "Too short" at bounding box center [247, 101] width 4 height 4
click at [258, 124] on p "Airport info" at bounding box center [255, 125] width 17 height 5
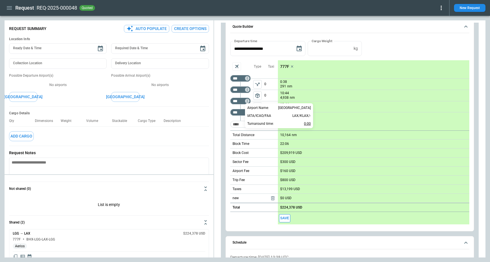
click at [307, 126] on p "0:00" at bounding box center [307, 123] width 7 height 7
type input "****"
click at [223, 127] on div at bounding box center [245, 131] width 490 height 262
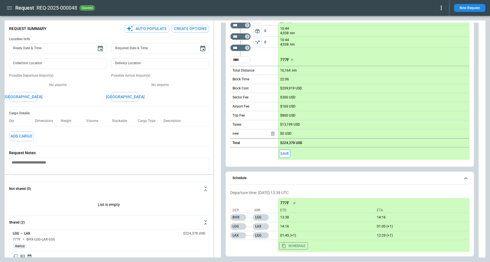
scroll to position [117, 0]
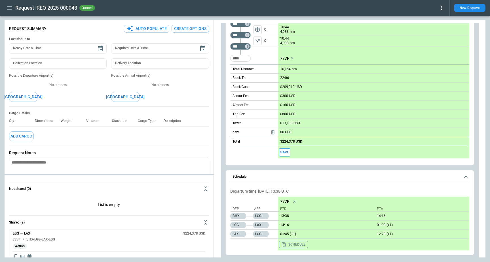
click at [274, 224] on div "LAX" at bounding box center [264, 225] width 23 height 9
click at [286, 225] on p "14:16" at bounding box center [325, 225] width 95 height 4
click at [282, 222] on div "14:16 01:00 (+1)" at bounding box center [373, 225] width 191 height 9
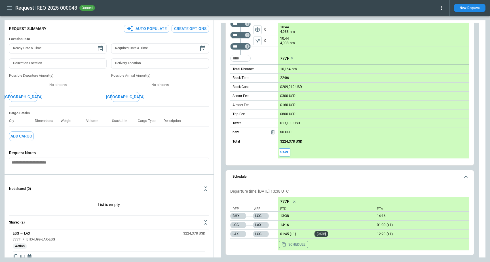
click at [284, 226] on p "14:16" at bounding box center [325, 225] width 95 height 4
click at [283, 38] on p "10:44" at bounding box center [284, 39] width 9 height 4
click at [283, 38] on input "*****" at bounding box center [297, 39] width 34 height 5
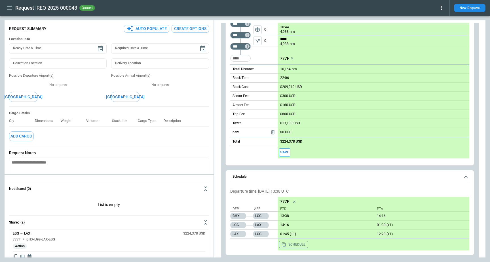
click at [364, 211] on p "ETD" at bounding box center [326, 209] width 92 height 5
click at [284, 38] on p "10:44" at bounding box center [284, 39] width 9 height 4
click at [316, 56] on div "777F 0:38 291 nm 10:44 4,938 nm ***** 4,938 nm 777F 10,164 nm 22:06 $209,919 US…" at bounding box center [373, 76] width 191 height 164
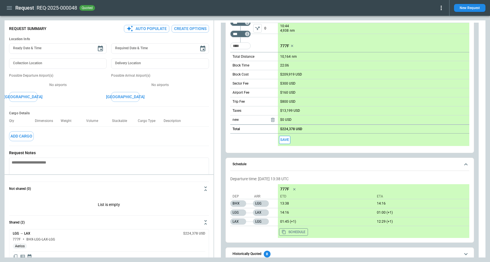
scroll to position [136, 0]
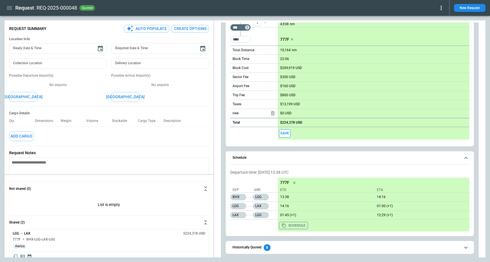
click at [334, 151] on div "Schedule Departure time: 08/07/2025 13:38 UTC Dep Arr BHX LGG LGG LAX LAX LGG 7…" at bounding box center [349, 193] width 248 height 85
click at [334, 169] on div "Departure time: 08/07/2025 13:38 UTC Dep Arr BHX LGG LGG LAX LAX LGG 777F ETD E…" at bounding box center [349, 201] width 239 height 66
drag, startPoint x: 393, startPoint y: 215, endPoint x: 280, endPoint y: 197, distance: 114.2
click at [280, 197] on div "13:38 14:16 14:16 01:00 (+1) 01:45 (+1) 12:29 (+1) Schedule" at bounding box center [373, 212] width 191 height 39
click at [327, 186] on div "777F ETD ETA" at bounding box center [373, 185] width 191 height 15
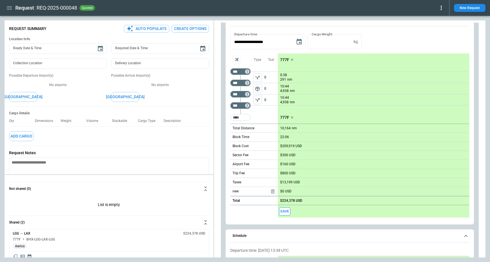
scroll to position [37, 0]
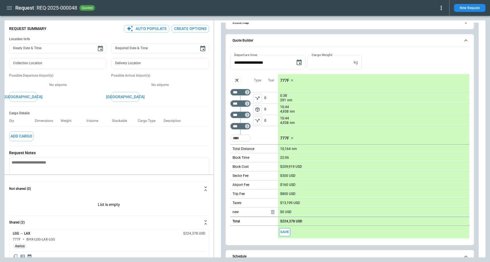
click at [329, 134] on div "777F 0:38 291 nm 10:44 4,938 nm 10:44 4,938 nm 777F 10,164 nm 22:06 $209,919 US…" at bounding box center [373, 156] width 191 height 164
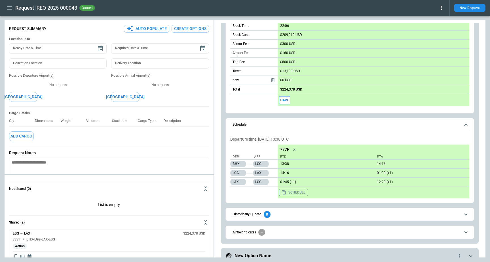
scroll to position [177, 0]
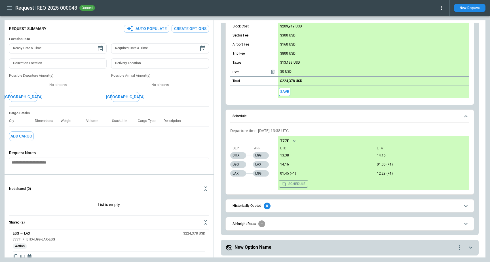
click at [272, 154] on div "LGG" at bounding box center [264, 155] width 23 height 9
drag, startPoint x: 279, startPoint y: 154, endPoint x: 290, endPoint y: 155, distance: 10.2
click at [290, 155] on p "13:38" at bounding box center [325, 156] width 95 height 4
click at [289, 155] on p "13:38" at bounding box center [325, 156] width 95 height 4
click at [279, 153] on div "13:38 14:16" at bounding box center [373, 155] width 191 height 9
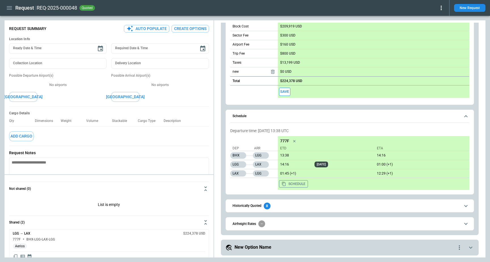
click at [286, 156] on p "13:38" at bounding box center [325, 156] width 95 height 4
click at [271, 147] on p "Arr" at bounding box center [264, 148] width 20 height 5
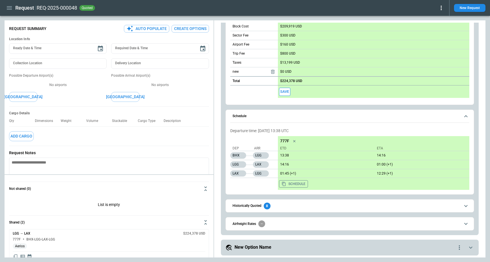
click at [281, 159] on div "13:38 14:16" at bounding box center [373, 155] width 191 height 9
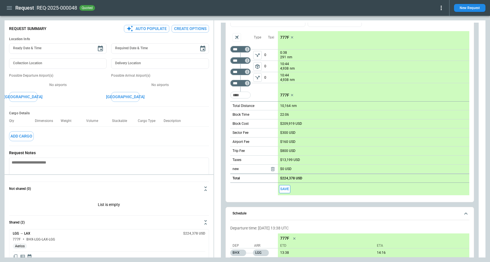
scroll to position [110, 0]
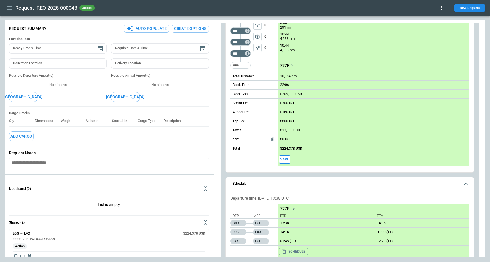
click at [264, 49] on p "0" at bounding box center [271, 48] width 14 height 11
click at [262, 59] on div "package_2" at bounding box center [257, 36] width 14 height 45
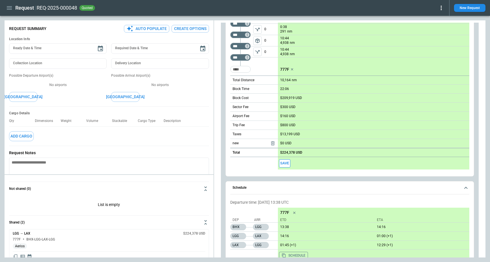
scroll to position [106, 0]
click at [246, 47] on icon "Too short" at bounding box center [247, 46] width 4 height 4
click at [261, 69] on p "Airport info" at bounding box center [255, 70] width 17 height 5
click at [229, 65] on div at bounding box center [245, 131] width 490 height 262
click at [229, 65] on div "**********" at bounding box center [349, 71] width 248 height 212
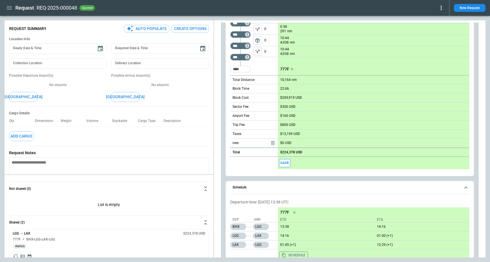
click at [227, 63] on div "**********" at bounding box center [349, 71] width 248 height 212
click at [248, 45] on icon "Too short" at bounding box center [247, 46] width 4 height 4
click at [245, 40] on div at bounding box center [245, 131] width 490 height 262
click at [247, 46] on icon "Too short" at bounding box center [247, 46] width 4 height 4
click at [259, 68] on p "Airport info" at bounding box center [255, 70] width 17 height 5
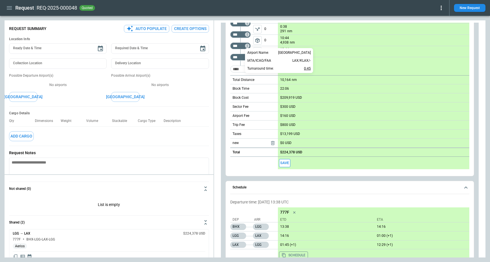
click at [307, 69] on p "0:45" at bounding box center [307, 68] width 7 height 7
click at [224, 81] on div at bounding box center [245, 131] width 490 height 262
click at [226, 81] on div "**********" at bounding box center [349, 71] width 248 height 212
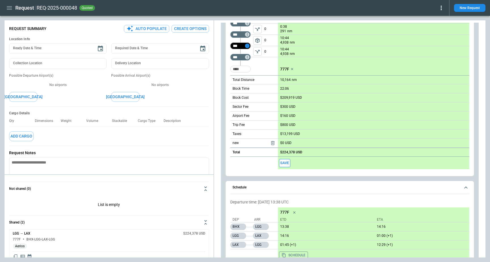
click at [247, 46] on icon "Too short" at bounding box center [247, 46] width 4 height 4
click at [256, 69] on p "Airport info" at bounding box center [255, 70] width 17 height 5
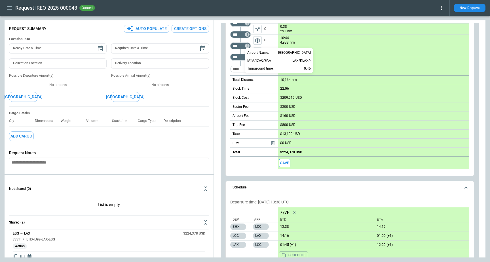
click at [312, 68] on div "Airport Name: Los Angeles International Airport IATA/ICAO/FAA LAX/KLAX/- Turnar…" at bounding box center [279, 60] width 68 height 25
click at [304, 70] on p "0:45" at bounding box center [307, 68] width 7 height 7
click at [300, 61] on p "LAX/KLAX/-" at bounding box center [301, 60] width 18 height 5
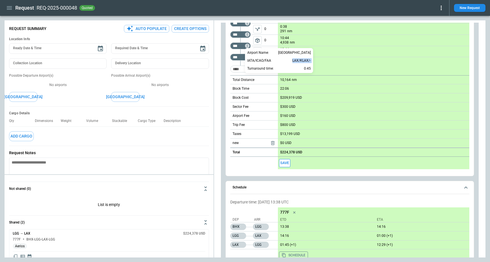
click at [300, 61] on p "LAX/KLAX/-" at bounding box center [301, 60] width 18 height 5
click at [290, 61] on div "IATA/ICAO/FAA LAX/KLAX/-" at bounding box center [278, 60] width 63 height 7
click at [226, 64] on div at bounding box center [245, 131] width 490 height 262
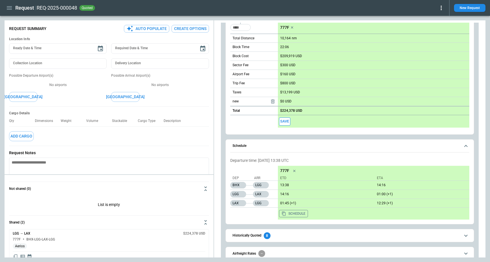
scroll to position [177, 0]
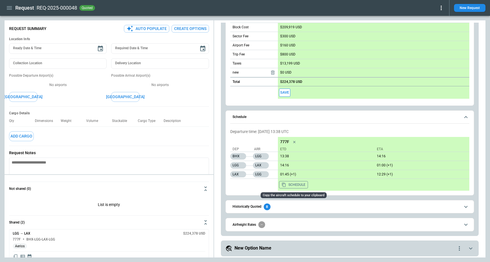
click at [267, 187] on div "Dep Arr BHX LGG LGG LAX LAX LGG" at bounding box center [254, 164] width 48 height 54
click at [272, 205] on span "Historically Quoted 8" at bounding box center [346, 207] width 228 height 7
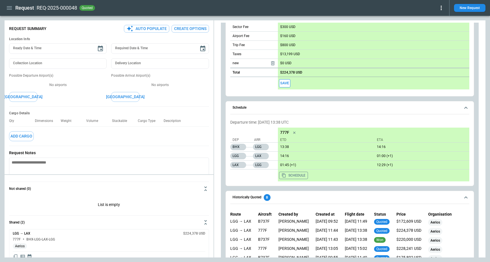
scroll to position [191, 0]
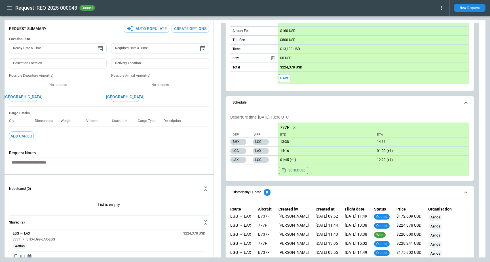
click at [276, 194] on span "Historically Quoted 8" at bounding box center [346, 192] width 228 height 7
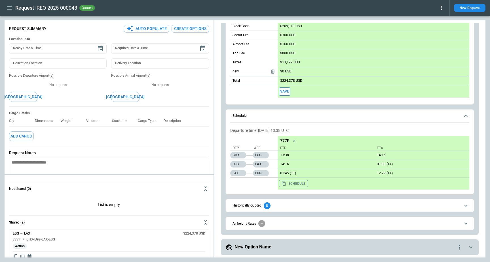
scroll to position [177, 0]
click at [276, 194] on div "Schedule Departure time: 08/07/2025 13:38 UTC Dep Arr BHX LGG LGG LAX LAX LGG 7…" at bounding box center [349, 152] width 248 height 85
click at [275, 204] on span "Historically Quoted 8" at bounding box center [346, 206] width 228 height 7
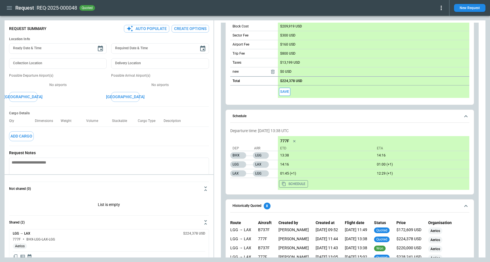
scroll to position [181, 0]
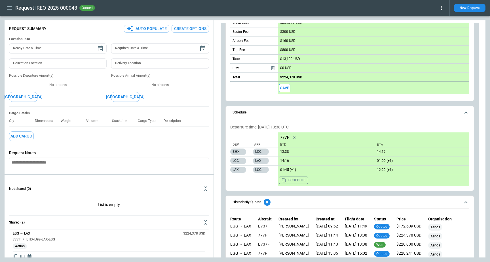
click at [275, 201] on span "Historically Quoted 8" at bounding box center [346, 202] width 228 height 7
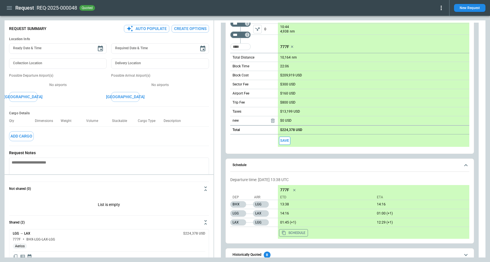
scroll to position [129, 0]
click at [223, 133] on div "**********" at bounding box center [350, 97] width 258 height 375
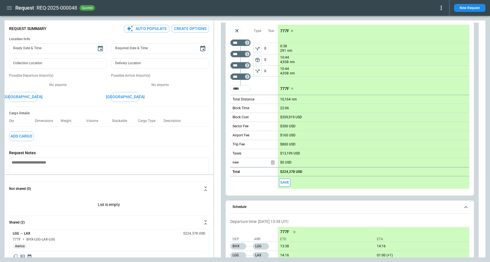
scroll to position [0, 0]
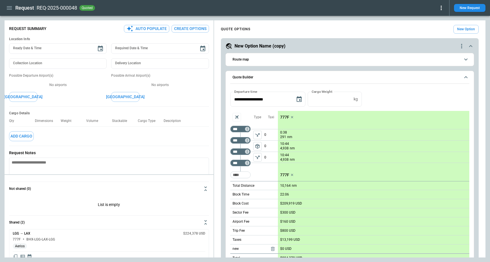
click at [7, 5] on icon "button" at bounding box center [9, 8] width 7 height 7
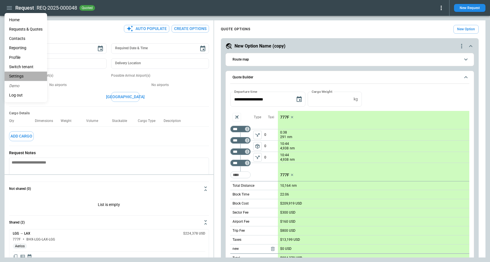
click at [29, 75] on li "Settings" at bounding box center [26, 76] width 43 height 9
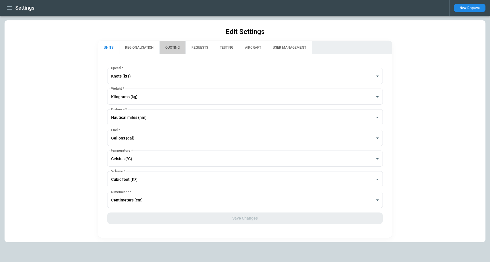
click at [182, 51] on button "QUOTING" at bounding box center [172, 48] width 26 height 14
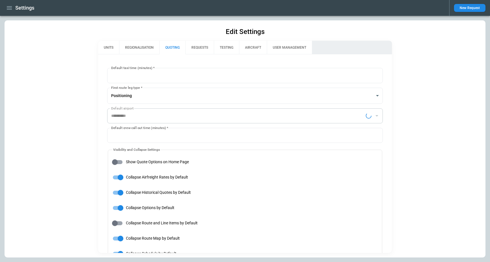
type input "**********"
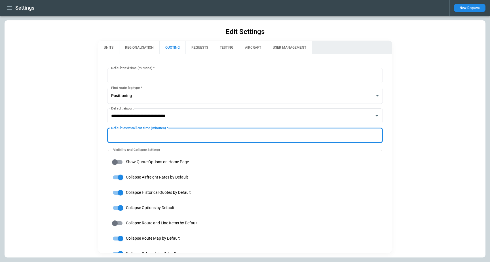
click at [134, 137] on input "*" at bounding box center [245, 135] width 276 height 15
type input "**"
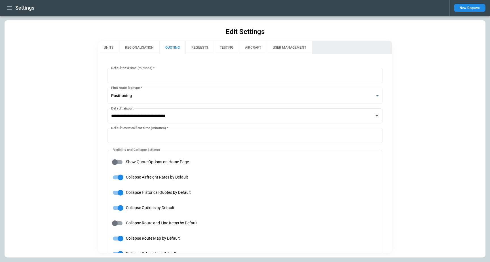
click at [66, 152] on div "**********" at bounding box center [245, 138] width 481 height 237
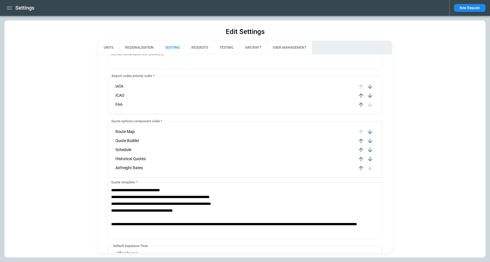
scroll to position [320, 0]
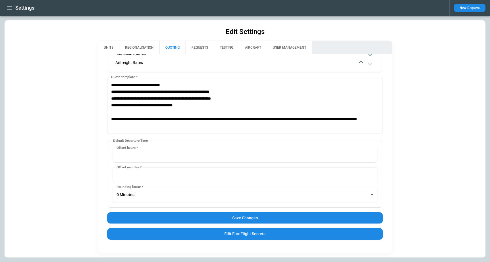
click at [232, 214] on button "Save Changes" at bounding box center [245, 219] width 276 height 12
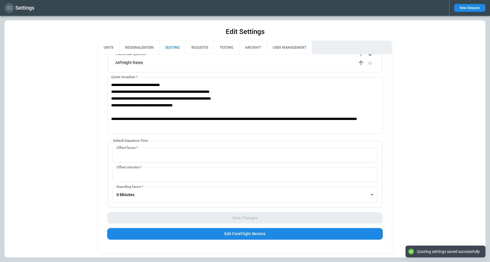
click at [9, 6] on icon "button" at bounding box center [9, 7] width 5 height 3
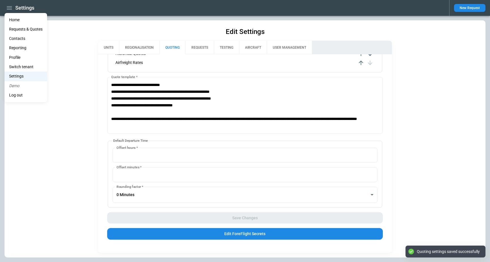
click at [15, 18] on li "Home" at bounding box center [26, 19] width 43 height 9
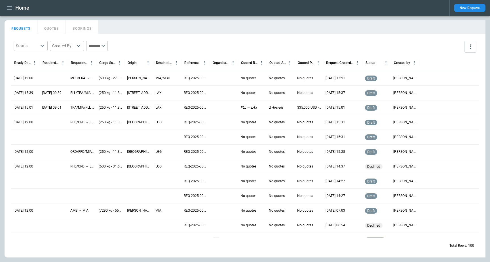
click at [465, 11] on button "New Request" at bounding box center [469, 8] width 31 height 8
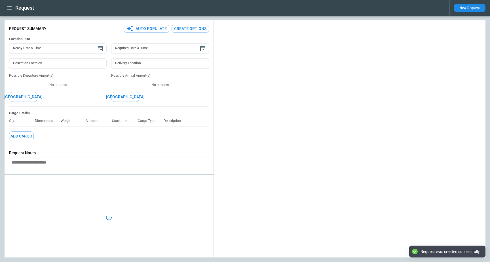
type textarea "*"
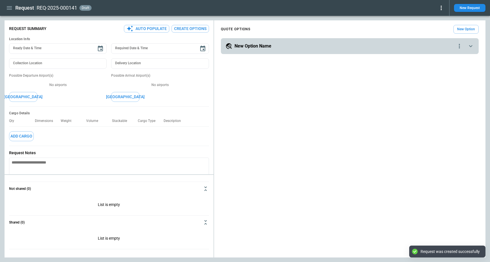
click at [303, 41] on div "**********" at bounding box center [350, 46] width 258 height 16
click at [274, 44] on div "New Option Name" at bounding box center [340, 46] width 230 height 7
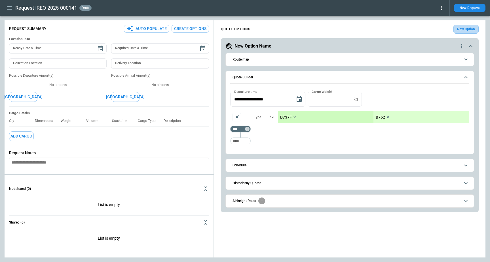
click at [465, 29] on button "New Option" at bounding box center [465, 29] width 25 height 9
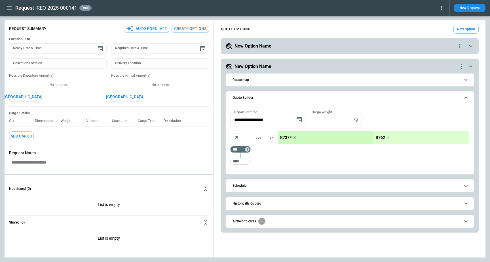
click at [256, 46] on h5 "New Option Name" at bounding box center [252, 46] width 37 height 6
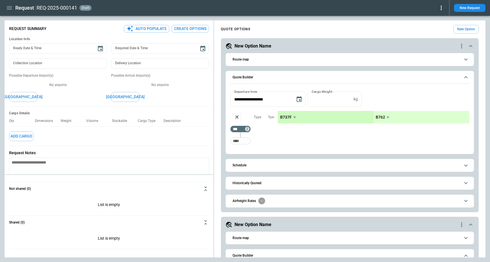
click at [9, 8] on icon "button" at bounding box center [9, 7] width 5 height 3
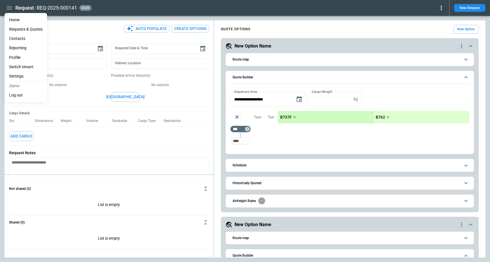
click at [28, 78] on li "Settings" at bounding box center [26, 76] width 43 height 9
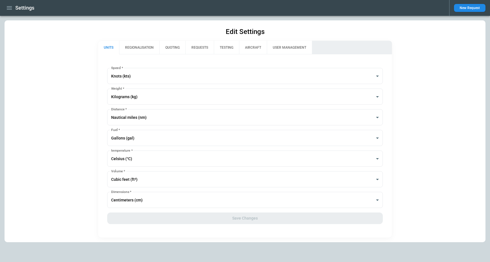
click at [174, 42] on button "QUOTING" at bounding box center [172, 48] width 26 height 14
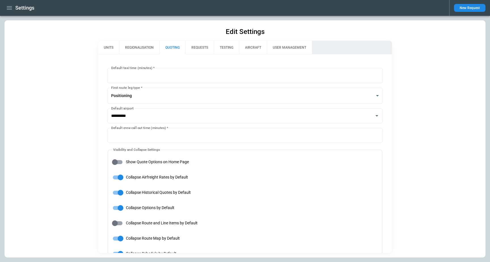
type input "**********"
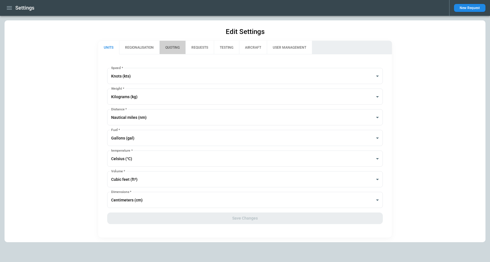
click at [167, 52] on button "QUOTING" at bounding box center [172, 48] width 26 height 14
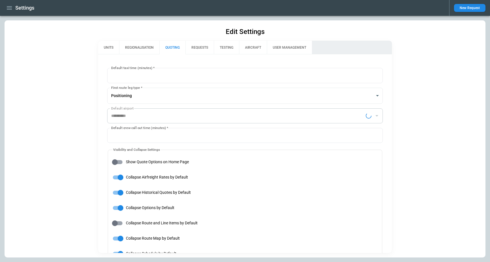
type input "**********"
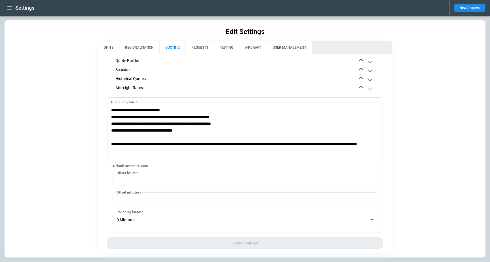
scroll to position [304, 0]
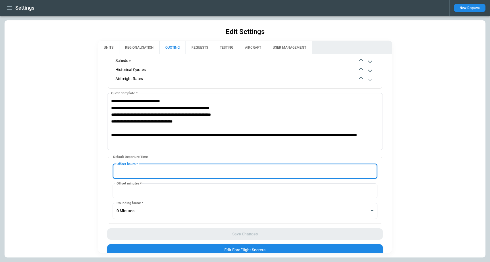
click at [122, 169] on input "*" at bounding box center [244, 171] width 265 height 15
click at [93, 174] on div "**********" at bounding box center [245, 138] width 481 height 237
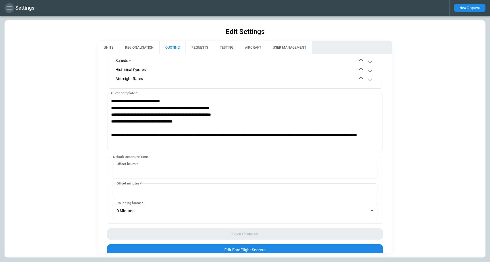
click at [11, 8] on icon "button" at bounding box center [9, 7] width 5 height 3
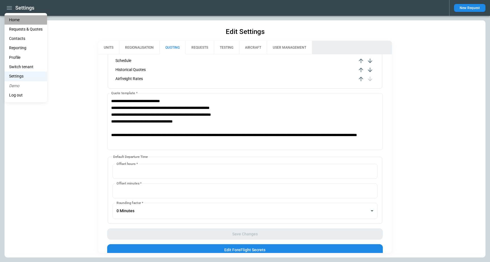
click at [17, 20] on li "Home" at bounding box center [26, 19] width 43 height 9
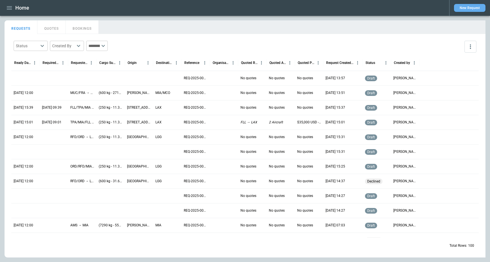
click at [471, 9] on button "New Request" at bounding box center [469, 8] width 31 height 8
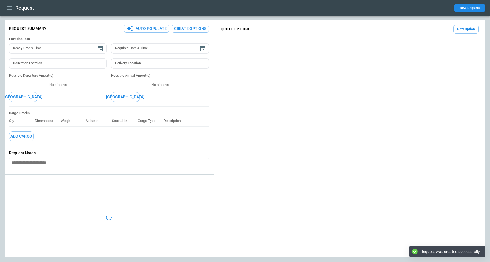
type textarea "*"
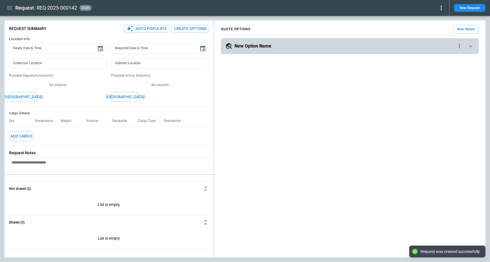
click at [469, 29] on button "New Option" at bounding box center [465, 29] width 25 height 9
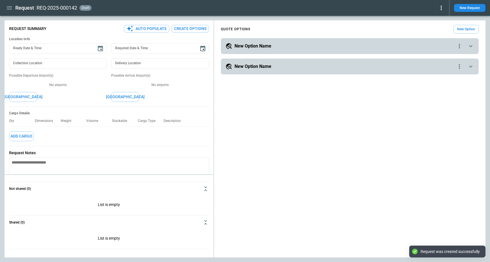
click at [349, 43] on div "New Option Name" at bounding box center [340, 46] width 230 height 7
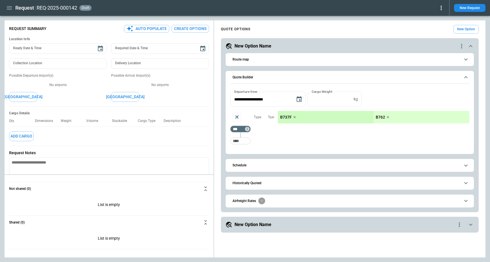
click at [11, 10] on icon "button" at bounding box center [9, 8] width 7 height 7
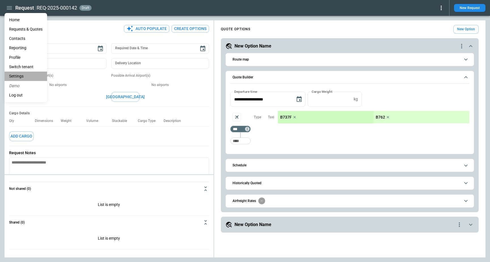
click at [32, 73] on li "Settings" at bounding box center [26, 76] width 43 height 9
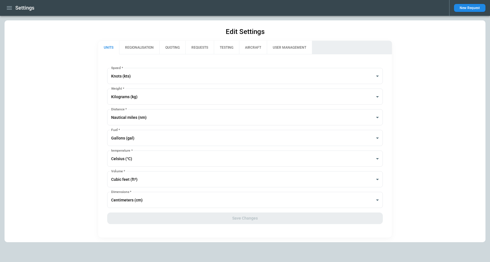
click at [165, 51] on button "QUOTING" at bounding box center [172, 48] width 26 height 14
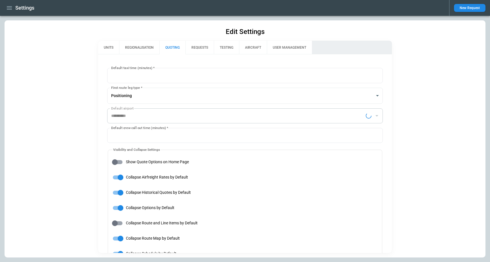
type input "**********"
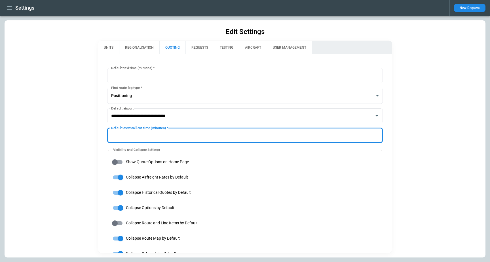
click at [128, 139] on input "**" at bounding box center [245, 135] width 276 height 15
click at [112, 141] on input "**" at bounding box center [245, 135] width 276 height 15
click at [110, 141] on input "**" at bounding box center [245, 135] width 276 height 15
click at [107, 141] on input "**" at bounding box center [245, 135] width 276 height 15
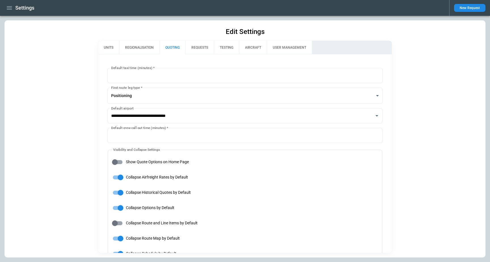
click at [105, 141] on div "**********" at bounding box center [245, 153] width 294 height 199
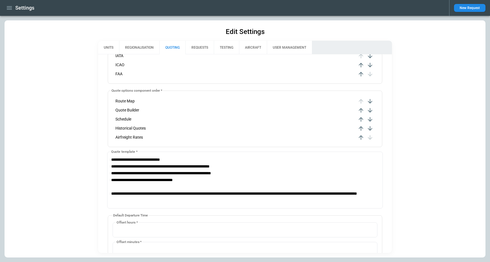
scroll to position [320, 0]
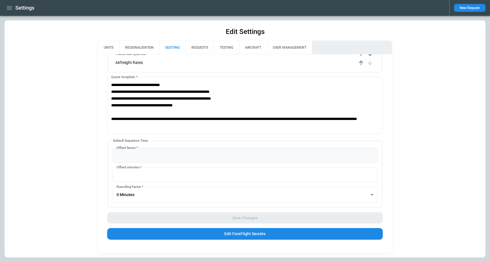
click at [122, 154] on input "*" at bounding box center [244, 155] width 265 height 15
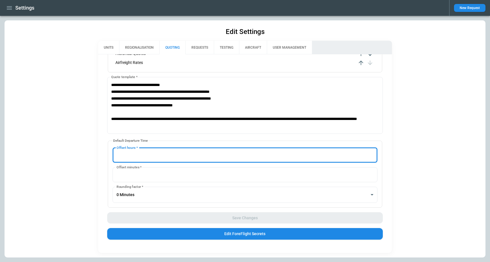
click at [104, 111] on div "**********" at bounding box center [245, 153] width 294 height 199
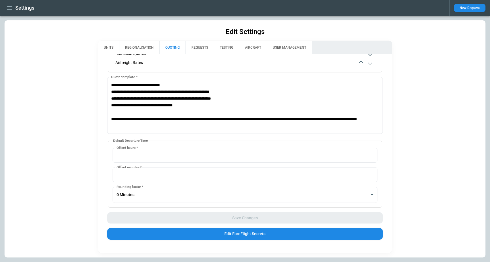
click at [7, 8] on icon "button" at bounding box center [9, 7] width 5 height 3
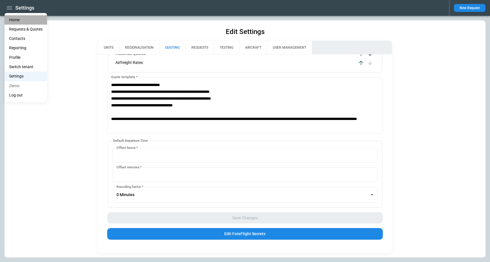
click at [15, 21] on li "Home" at bounding box center [26, 19] width 43 height 9
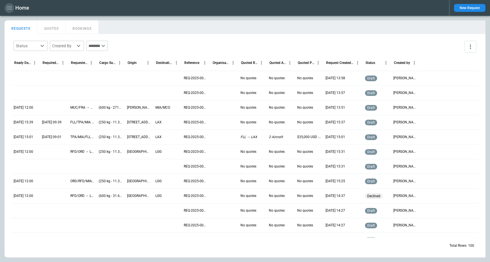
click at [10, 7] on icon "button" at bounding box center [9, 8] width 7 height 7
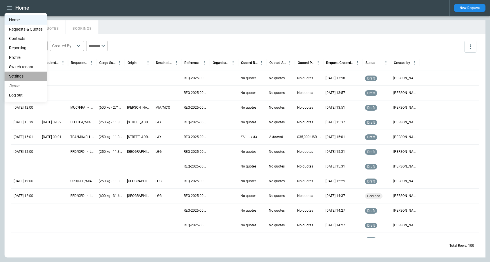
click at [22, 73] on li "Settings" at bounding box center [26, 76] width 43 height 9
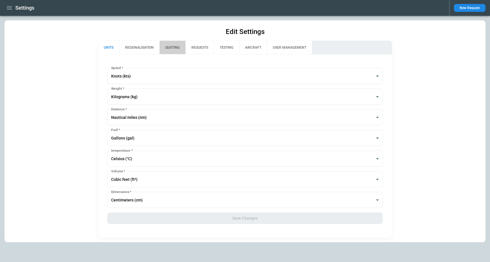
click at [172, 54] on button "QUOTING" at bounding box center [172, 48] width 26 height 14
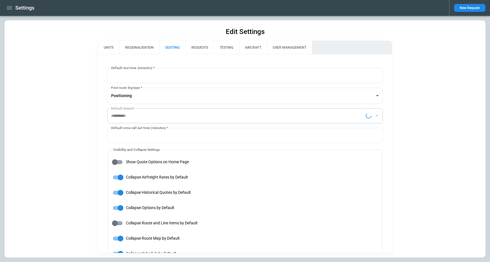
type input "**********"
click at [102, 131] on div "**********" at bounding box center [245, 153] width 294 height 199
click at [9, 8] on icon "button" at bounding box center [9, 7] width 5 height 3
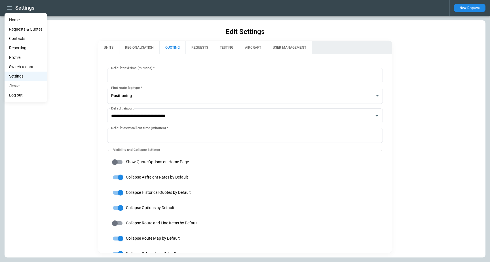
click at [18, 18] on li "Home" at bounding box center [26, 19] width 43 height 9
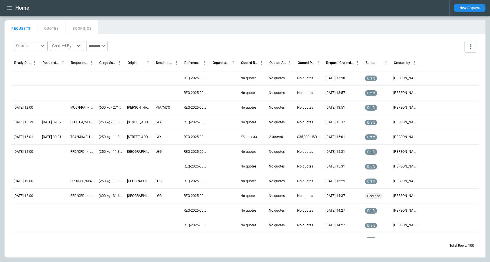
click at [8, 10] on icon "button" at bounding box center [9, 8] width 7 height 7
click at [52, 3] on div at bounding box center [245, 131] width 490 height 262
click at [56, 7] on div "Home" at bounding box center [225, 8] width 440 height 10
click at [9, 9] on icon "button" at bounding box center [9, 8] width 7 height 7
click at [169, 27] on div at bounding box center [245, 131] width 490 height 262
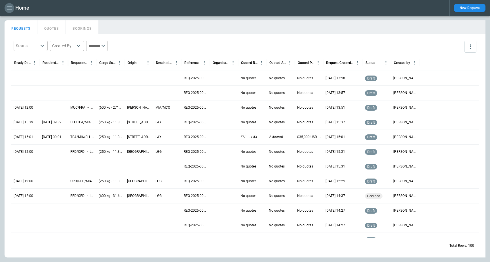
click at [10, 9] on icon "button" at bounding box center [9, 8] width 7 height 7
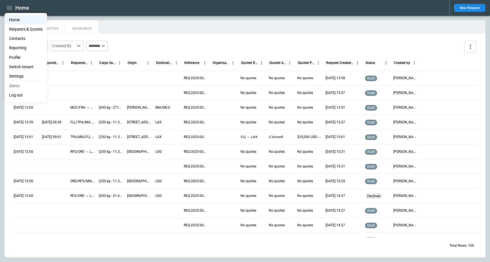
click at [20, 76] on li "Settings" at bounding box center [26, 76] width 43 height 9
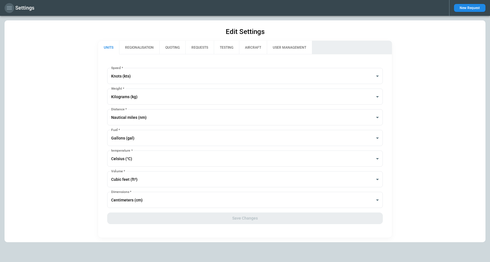
click at [10, 11] on icon "button" at bounding box center [9, 8] width 7 height 7
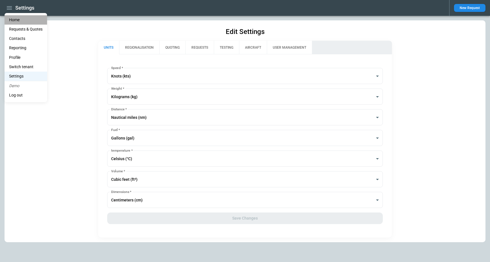
click at [14, 20] on li "Home" at bounding box center [26, 19] width 43 height 9
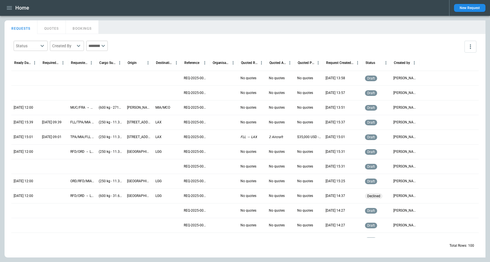
click at [27, 78] on div at bounding box center [25, 78] width 28 height 15
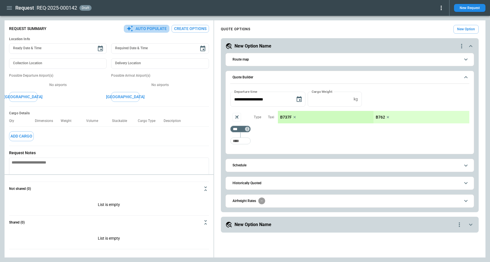
click at [155, 29] on button "Auto Populate" at bounding box center [146, 29] width 45 height 8
type textarea "*"
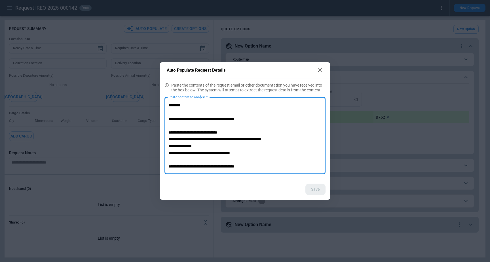
scroll to position [40, 0]
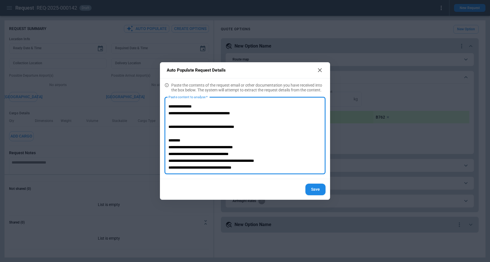
type textarea "**********"
click at [317, 191] on button "Save" at bounding box center [315, 190] width 20 height 12
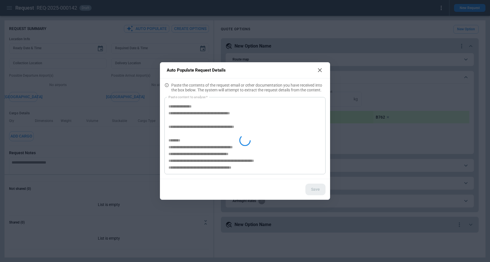
type textarea "*"
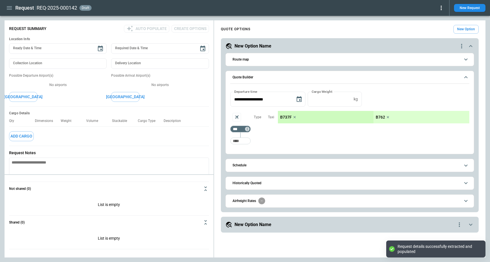
scroll to position [0, 0]
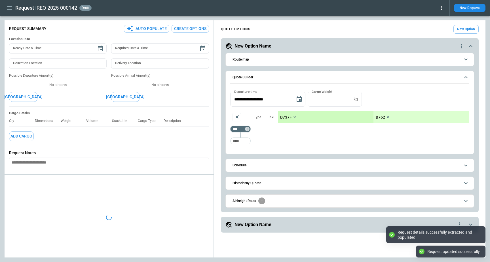
type textarea "*"
type input "**********"
type input "***"
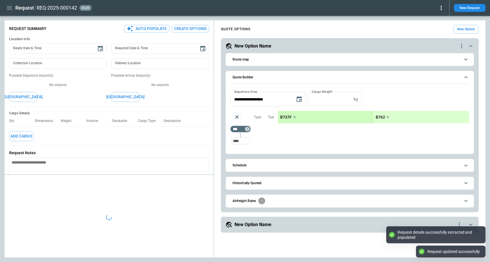
type textarea "*"
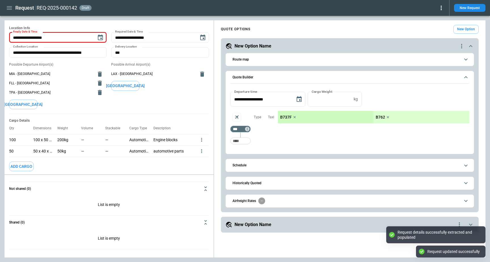
scroll to position [14, 0]
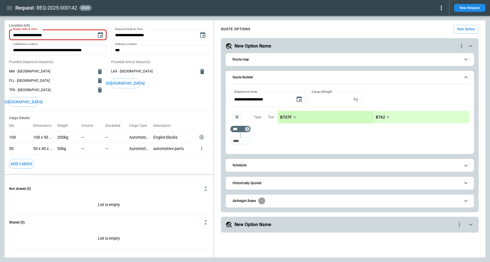
click at [202, 135] on icon "more" at bounding box center [202, 138] width 6 height 6
click at [198, 144] on li "Edit" at bounding box center [194, 147] width 20 height 8
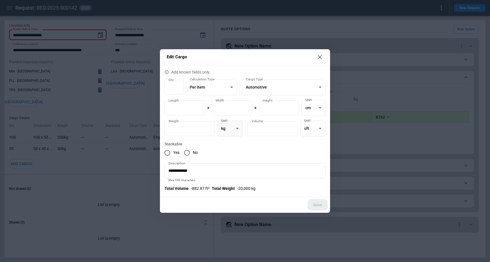
click at [231, 124] on body "**********" at bounding box center [245, 131] width 490 height 262
click at [316, 60] on div at bounding box center [245, 131] width 490 height 262
click at [319, 58] on icon at bounding box center [319, 57] width 7 height 7
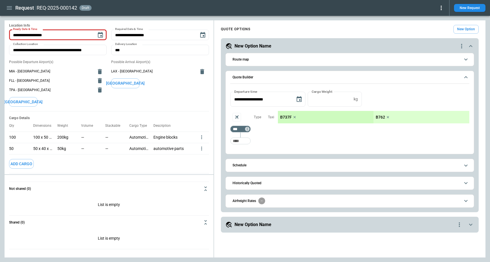
click at [27, 164] on button "Add Cargo" at bounding box center [21, 164] width 25 height 10
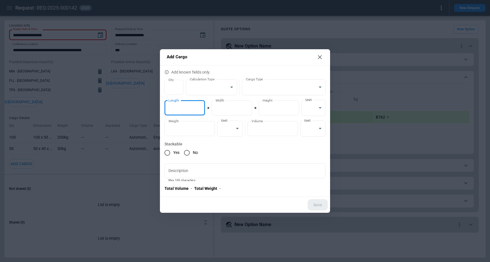
click at [186, 103] on input "*" at bounding box center [184, 108] width 41 height 15
type input "****"
type input "**"
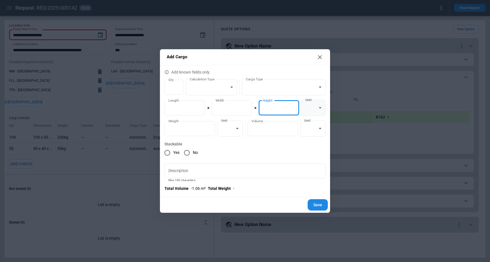
type input "**"
click at [313, 107] on body "**********" at bounding box center [245, 131] width 490 height 262
click at [317, 130] on li "cm" at bounding box center [313, 131] width 24 height 8
type input "**********"
click at [310, 108] on body "**********" at bounding box center [245, 131] width 490 height 262
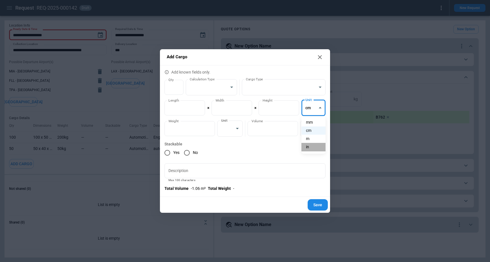
click at [316, 146] on li "in" at bounding box center [313, 147] width 24 height 8
type input "*****"
type input "****"
type input "******"
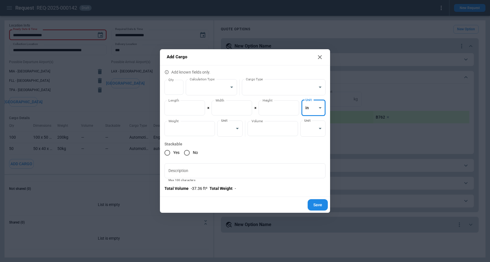
click at [317, 106] on body "**********" at bounding box center [245, 131] width 490 height 262
click at [185, 109] on div at bounding box center [245, 131] width 490 height 262
click at [320, 58] on icon at bounding box center [320, 57] width 4 height 4
type input "*"
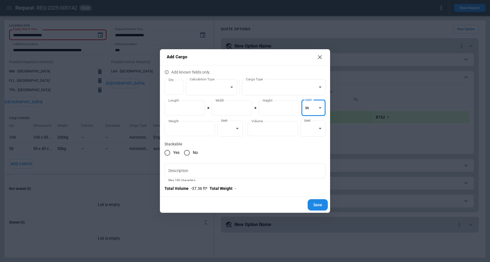
type input "*"
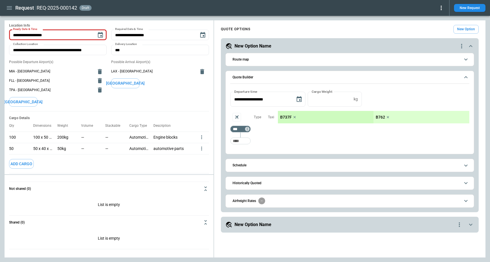
click at [14, 165] on button "Add Cargo" at bounding box center [21, 164] width 25 height 10
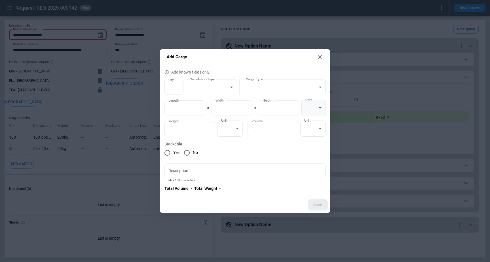
click at [310, 105] on body "**********" at bounding box center [245, 131] width 490 height 262
click at [309, 105] on div at bounding box center [245, 131] width 490 height 262
click at [234, 126] on body "**********" at bounding box center [245, 131] width 490 height 262
click at [318, 128] on div at bounding box center [245, 131] width 490 height 262
click at [317, 128] on div "kg lb t" at bounding box center [245, 131] width 490 height 262
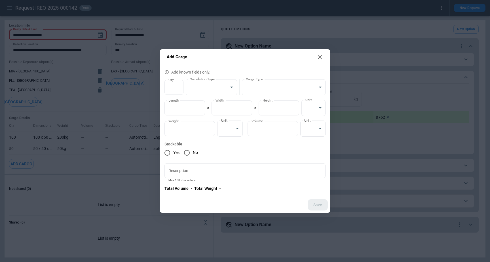
click at [317, 128] on body "**********" at bounding box center [245, 131] width 490 height 262
click at [226, 137] on div at bounding box center [245, 131] width 490 height 262
click at [228, 131] on body "**********" at bounding box center [245, 131] width 490 height 262
click at [322, 108] on div at bounding box center [245, 131] width 490 height 262
click at [321, 108] on body "**********" at bounding box center [245, 131] width 490 height 262
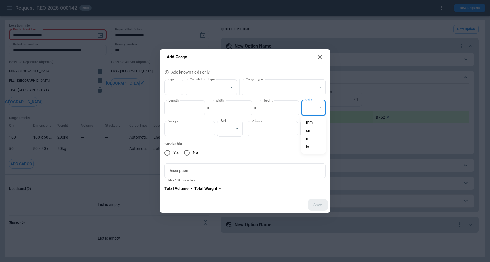
click at [319, 105] on div at bounding box center [245, 131] width 490 height 262
click at [322, 109] on body "**********" at bounding box center [245, 131] width 490 height 262
click at [318, 129] on li "cm" at bounding box center [313, 131] width 24 height 8
type input "**********"
click at [235, 123] on body "**********" at bounding box center [245, 131] width 490 height 262
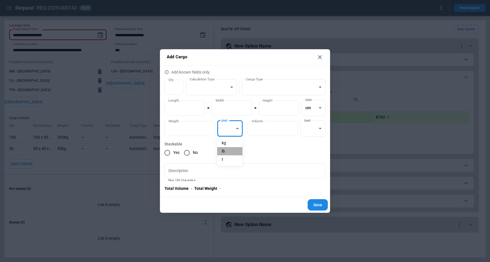
click at [233, 149] on li "lb" at bounding box center [229, 151] width 25 height 8
type input "******"
click at [318, 111] on body "**********" at bounding box center [245, 131] width 490 height 262
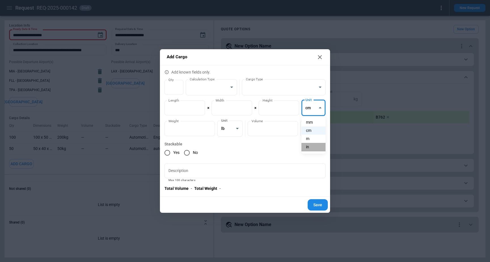
click at [320, 146] on li "in" at bounding box center [313, 147] width 24 height 8
type input "******"
click at [305, 143] on label "Stackable" at bounding box center [244, 144] width 161 height 6
click at [313, 126] on body "**********" at bounding box center [245, 131] width 490 height 262
click at [312, 144] on li "cft" at bounding box center [312, 143] width 25 height 8
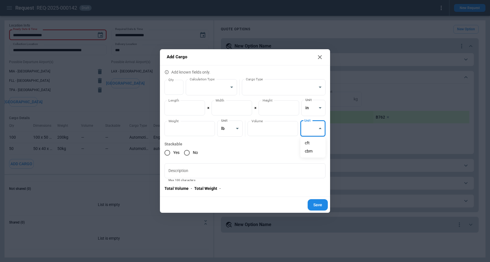
type input "**********"
click at [318, 109] on body "**********" at bounding box center [245, 131] width 490 height 262
click at [313, 129] on li "cm" at bounding box center [313, 131] width 24 height 8
click at [309, 110] on body "**********" at bounding box center [245, 131] width 490 height 262
click at [315, 145] on li "in" at bounding box center [313, 147] width 24 height 8
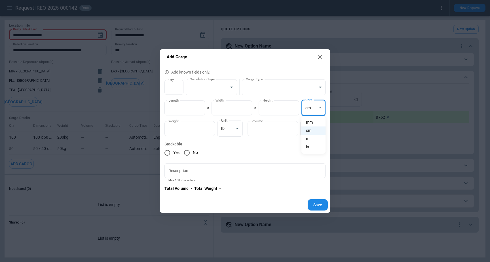
type input "******"
click at [272, 143] on label "Stackable" at bounding box center [244, 144] width 161 height 6
click at [276, 222] on div "**********" at bounding box center [245, 131] width 490 height 262
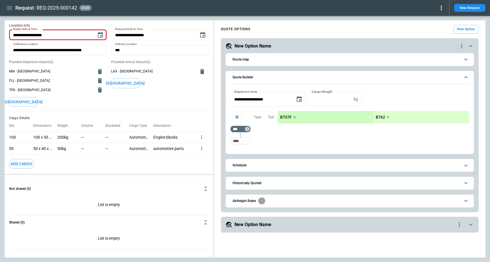
click at [203, 137] on icon "more" at bounding box center [202, 138] width 6 height 6
click at [197, 145] on li "Edit" at bounding box center [194, 147] width 20 height 8
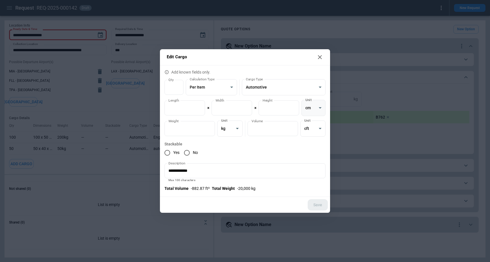
click at [308, 106] on body "**********" at bounding box center [245, 131] width 490 height 262
click at [314, 146] on li "in" at bounding box center [313, 147] width 24 height 8
type input "*****"
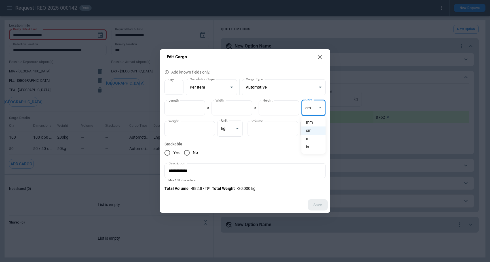
type input "******"
click at [279, 158] on div "Yes No" at bounding box center [244, 153] width 161 height 12
click at [305, 61] on h2 "Edit Cargo" at bounding box center [245, 57] width 170 height 16
click at [320, 59] on icon at bounding box center [319, 57] width 7 height 7
type input "***"
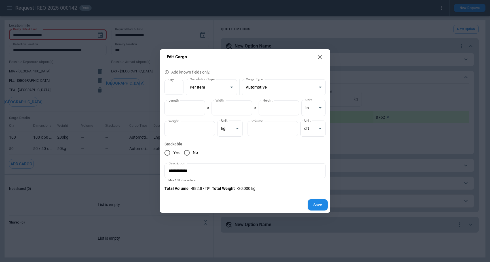
type input "**"
type input "**********"
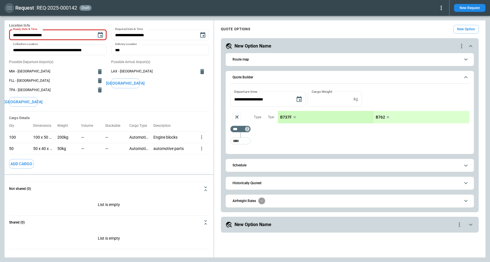
click at [7, 8] on icon "button" at bounding box center [9, 7] width 5 height 3
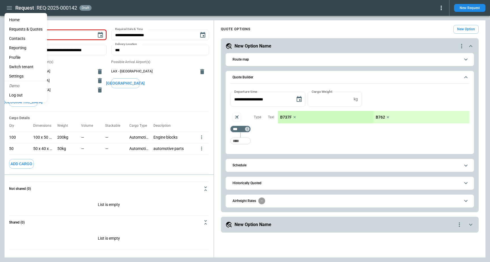
click at [30, 67] on li "Switch tenant" at bounding box center [26, 66] width 43 height 9
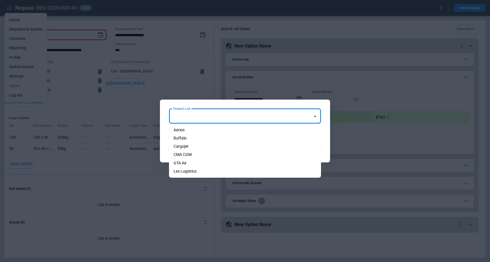
click at [241, 121] on input "Tenant List" at bounding box center [240, 116] width 138 height 10
click at [244, 163] on li "GTA Air" at bounding box center [245, 163] width 152 height 8
type input "*******"
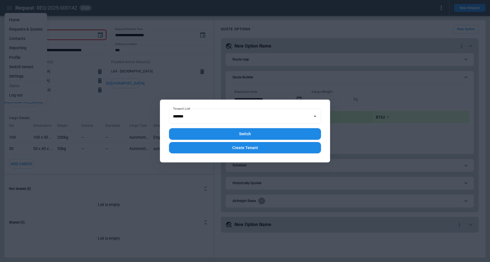
drag, startPoint x: 265, startPoint y: 141, endPoint x: 270, endPoint y: 134, distance: 8.2
click at [270, 134] on div "Switch Create Tenant" at bounding box center [245, 139] width 152 height 30
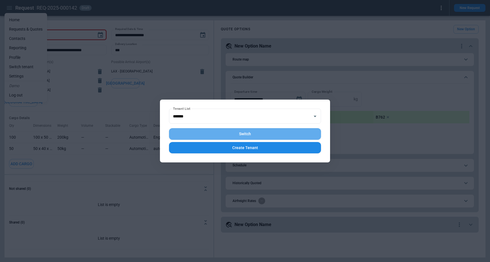
click at [270, 134] on button "Switch" at bounding box center [245, 134] width 152 height 12
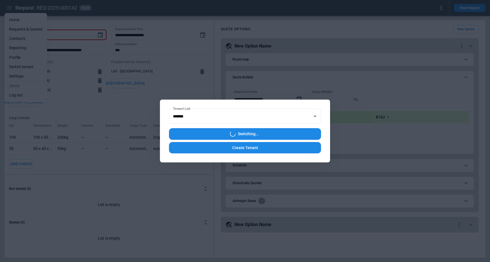
type textarea "*"
type input "**********"
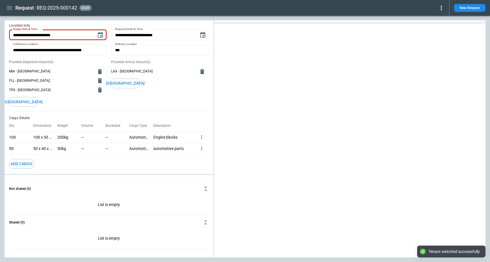
type textarea "*"
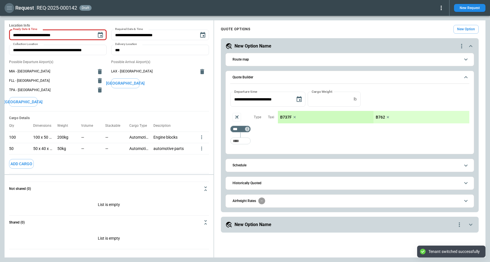
click at [12, 7] on icon "button" at bounding box center [9, 8] width 7 height 7
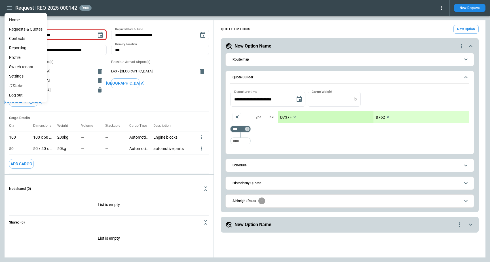
click at [10, 7] on div at bounding box center [245, 131] width 490 height 262
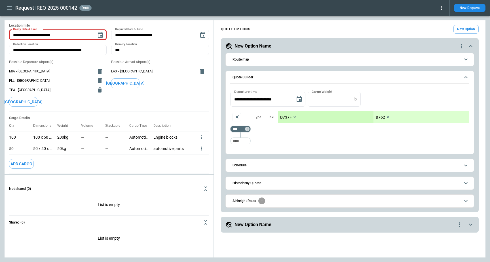
click at [10, 7] on icon "button" at bounding box center [9, 8] width 7 height 7
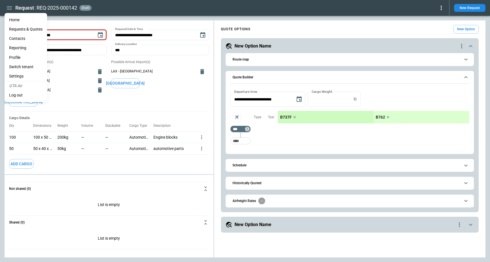
click at [16, 21] on li "Home" at bounding box center [26, 19] width 43 height 9
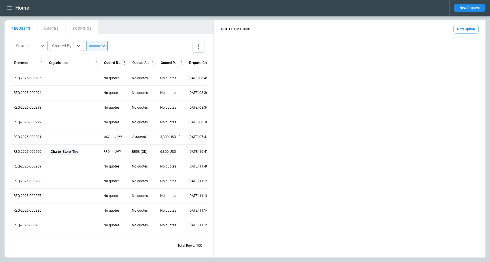
click at [466, 31] on button "New Option" at bounding box center [465, 29] width 25 height 9
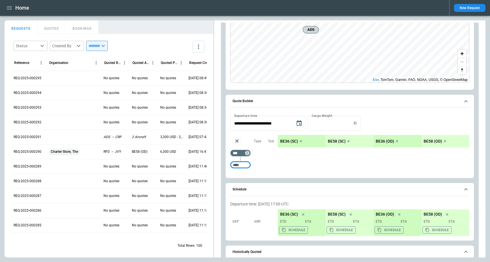
scroll to position [70, 0]
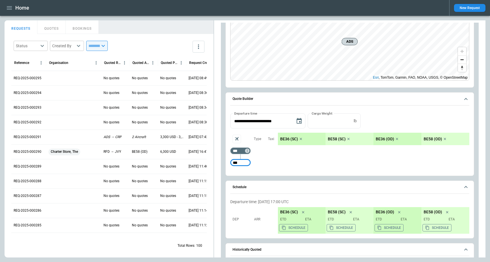
type input "***"
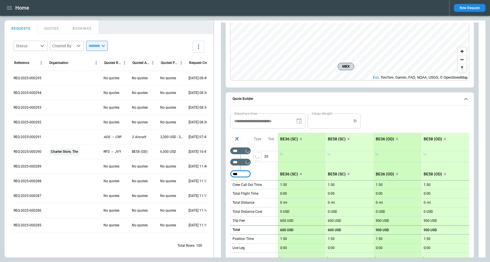
type input "***"
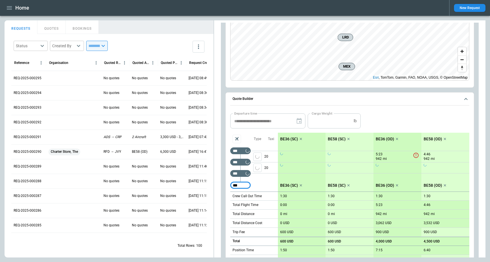
type input "***"
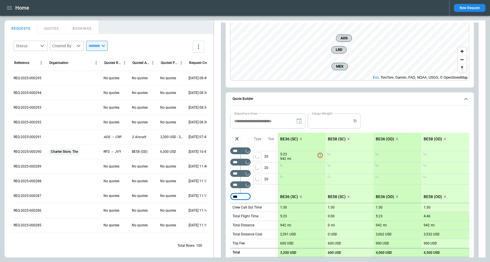
type input "***"
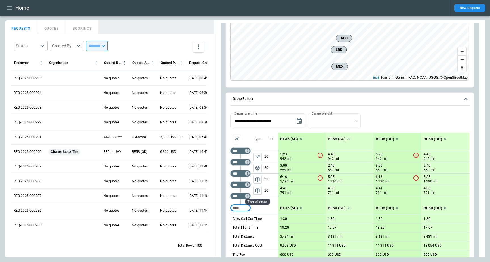
click at [259, 192] on span "package_2" at bounding box center [257, 191] width 6 height 6
click at [238, 139] on icon "Aircraft selection" at bounding box center [237, 139] width 6 height 6
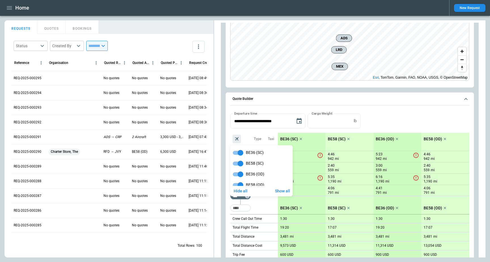
click at [250, 136] on div at bounding box center [245, 131] width 490 height 262
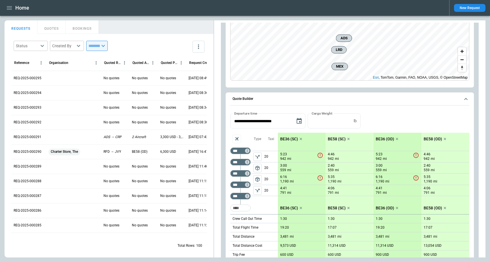
click at [299, 138] on icon "scrollable content" at bounding box center [301, 139] width 6 height 6
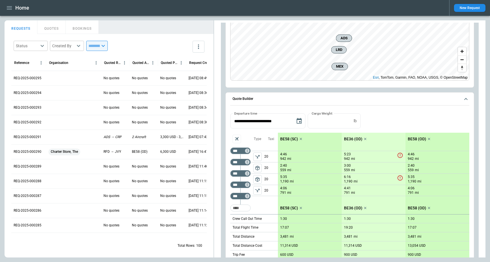
click at [302, 140] on icon "scrollable content" at bounding box center [301, 139] width 6 height 6
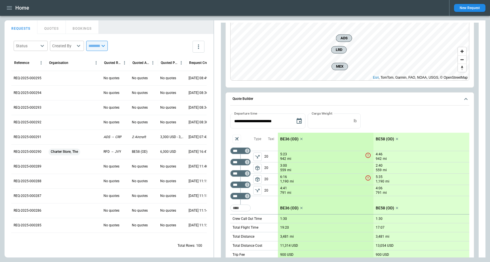
click at [248, 132] on div "*** ​ *** ​ *** ​ *** ​ *** ​ ​ Type package_2 package_2 Taxi 20 20 20 20 Crew …" at bounding box center [349, 214] width 239 height 171
click at [258, 193] on icon "left aligned" at bounding box center [257, 191] width 6 height 6
click at [237, 141] on icon "Aircraft selection" at bounding box center [237, 139] width 4 height 4
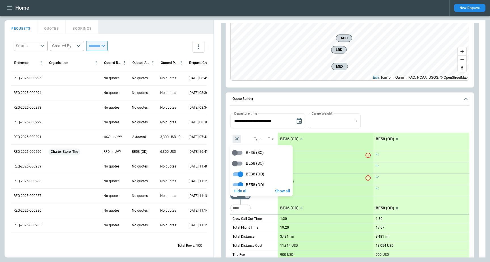
click at [246, 137] on div at bounding box center [245, 131] width 490 height 262
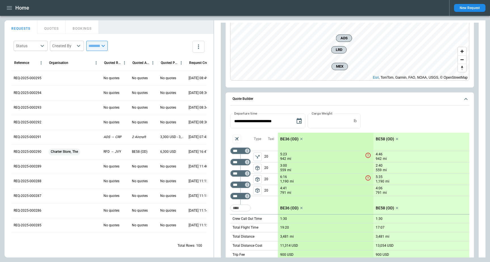
click at [237, 136] on button "Aircraft selection" at bounding box center [236, 139] width 9 height 9
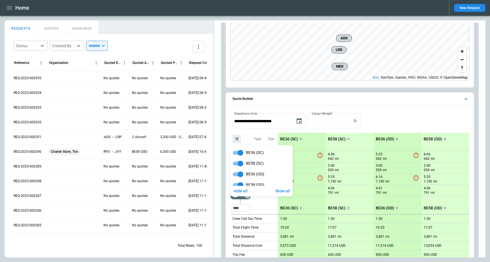
click at [299, 140] on div at bounding box center [245, 131] width 490 height 262
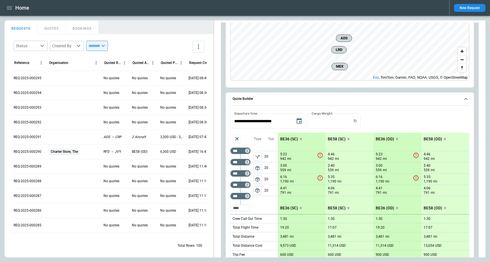
click at [301, 138] on icon "scrollable content" at bounding box center [301, 139] width 6 height 6
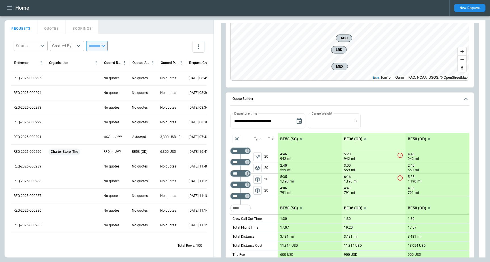
click at [299, 140] on icon "scrollable content" at bounding box center [301, 139] width 6 height 6
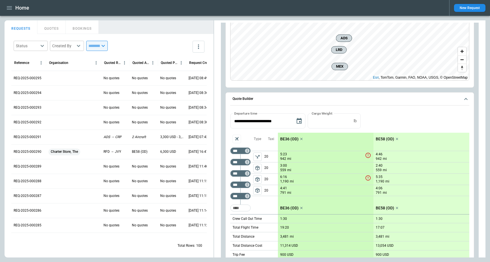
click at [367, 128] on div "**********" at bounding box center [349, 121] width 239 height 15
click at [258, 190] on span "package_2" at bounding box center [257, 191] width 6 height 6
click at [256, 133] on div "Type" at bounding box center [257, 139] width 14 height 12
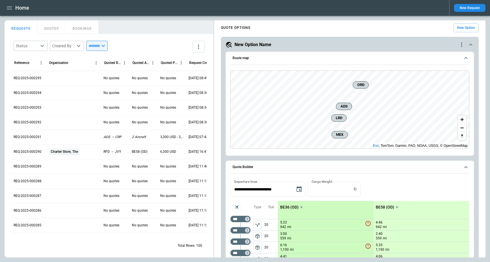
scroll to position [0, 0]
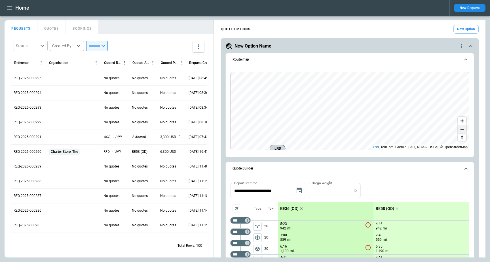
click at [461, 129] on span "Zoom out" at bounding box center [462, 130] width 8 height 8
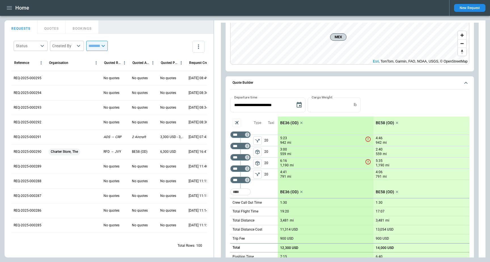
scroll to position [122, 0]
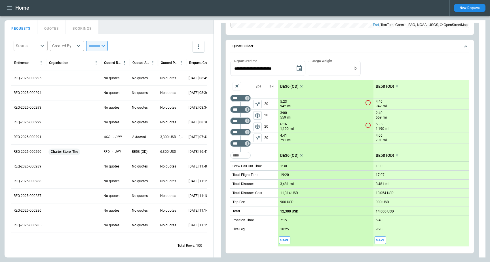
click at [265, 150] on div "Taxi 20 20 20 20" at bounding box center [271, 121] width 14 height 82
click at [258, 138] on icon "left aligned" at bounding box center [257, 138] width 6 height 6
click at [258, 139] on span "package_2" at bounding box center [257, 138] width 6 height 6
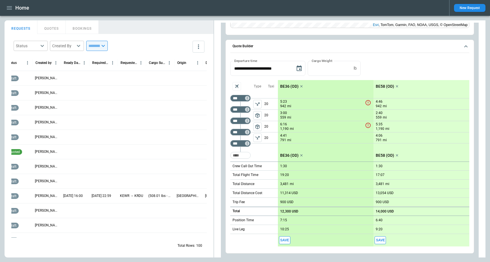
scroll to position [0, 0]
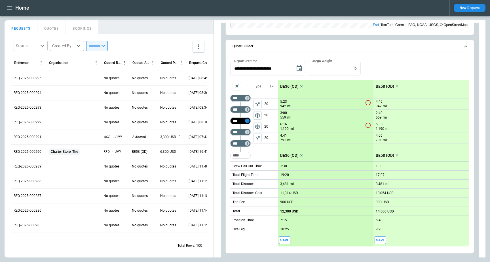
click at [246, 120] on icon "Too short" at bounding box center [247, 121] width 4 height 4
click at [252, 137] on p "Delete" at bounding box center [251, 135] width 9 height 5
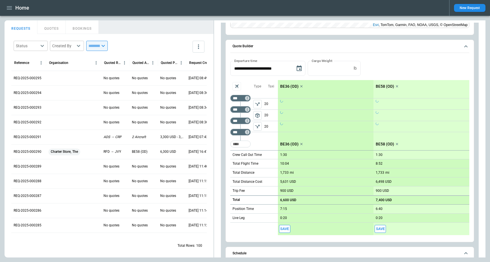
click at [226, 122] on div "**********" at bounding box center [349, 141] width 248 height 203
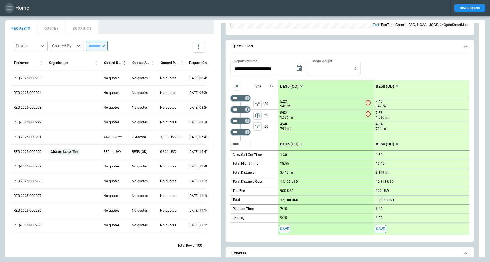
click at [5, 8] on button "button" at bounding box center [10, 8] width 10 height 10
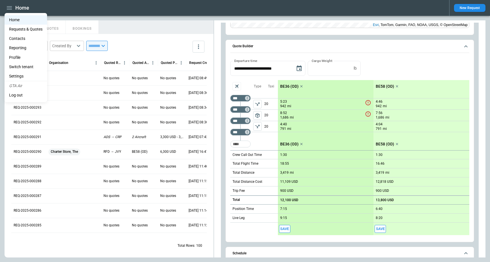
click at [10, 7] on div at bounding box center [245, 131] width 490 height 262
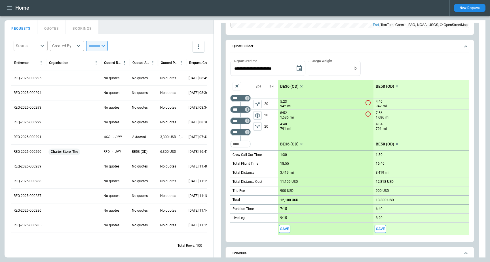
scroll to position [0, 74]
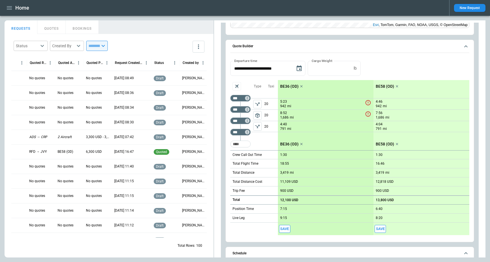
click at [46, 26] on button "QUOTES" at bounding box center [51, 27] width 28 height 14
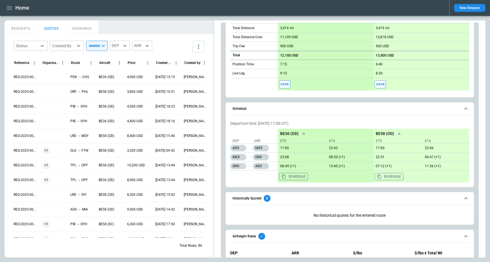
scroll to position [286, 0]
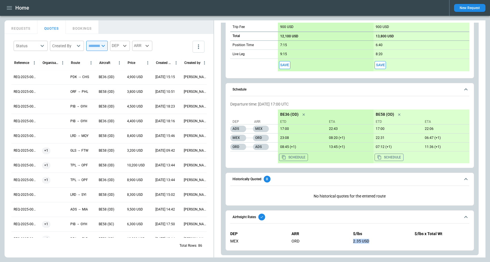
drag, startPoint x: 350, startPoint y: 241, endPoint x: 385, endPoint y: 241, distance: 34.6
click at [385, 241] on div "DEP ARR $/lbs $/lbs x Total Wt MEX ORD 2.35 USD" at bounding box center [349, 237] width 239 height 21
click at [385, 241] on div "2.35 USD" at bounding box center [380, 241] width 55 height 5
drag, startPoint x: 379, startPoint y: 242, endPoint x: 341, endPoint y: 239, distance: 37.5
click at [341, 239] on div "DEP ARR $/lbs $/lbs x Total Wt MEX ORD 2.35 USD" at bounding box center [349, 237] width 239 height 21
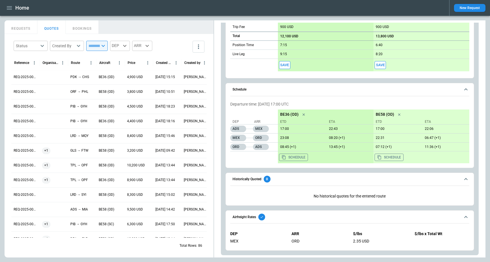
click at [366, 242] on div "2.35 USD" at bounding box center [380, 241] width 55 height 5
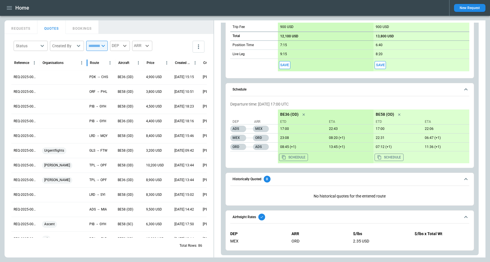
drag, startPoint x: 69, startPoint y: 67, endPoint x: 88, endPoint y: 67, distance: 18.7
click at [88, 66] on div at bounding box center [87, 63] width 3 height 16
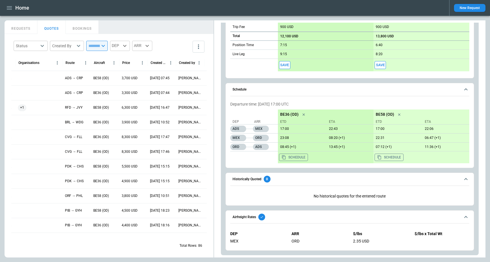
scroll to position [0, 0]
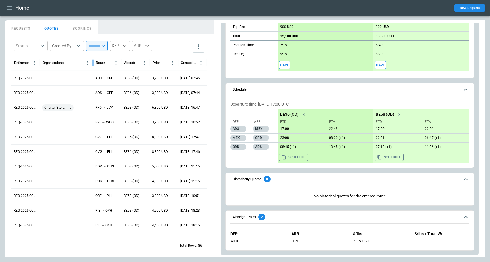
drag, startPoint x: 86, startPoint y: 61, endPoint x: 92, endPoint y: 62, distance: 6.3
click at [92, 62] on div at bounding box center [93, 63] width 3 height 16
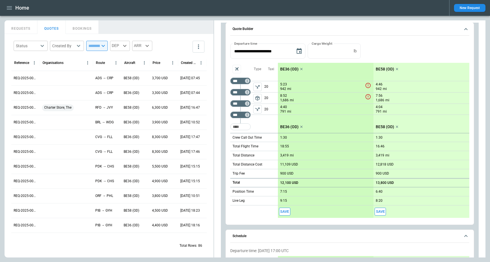
scroll to position [139, 0]
click at [7, 10] on icon "button" at bounding box center [9, 8] width 7 height 7
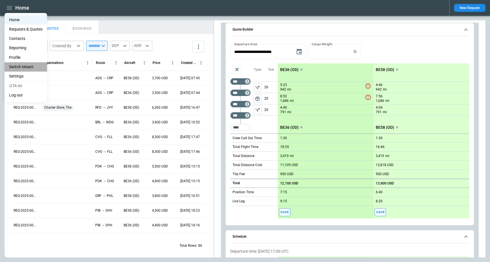
click at [32, 65] on li "Switch tenant" at bounding box center [26, 66] width 43 height 9
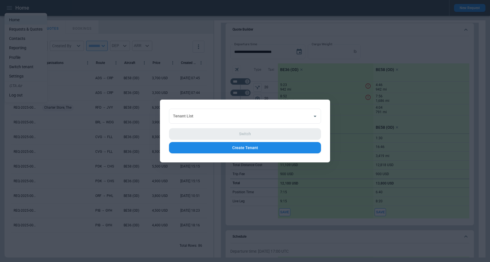
click at [184, 117] on input "Tenant List" at bounding box center [240, 116] width 138 height 10
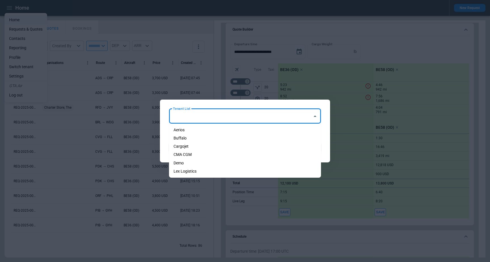
click at [187, 164] on li "Demo" at bounding box center [245, 163] width 152 height 8
type input "****"
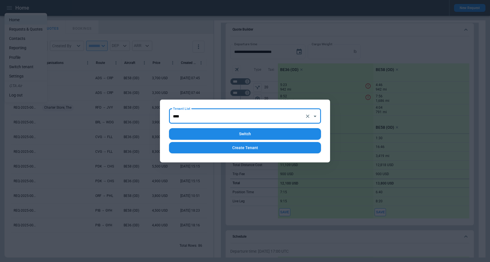
click at [255, 133] on button "Switch" at bounding box center [245, 134] width 152 height 12
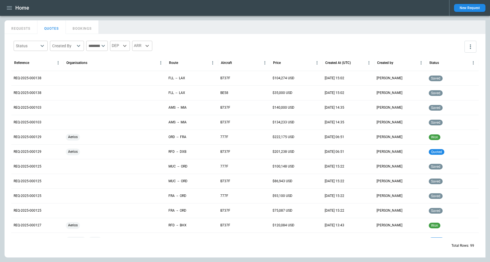
click at [27, 29] on button "REQUESTS" at bounding box center [21, 27] width 33 height 14
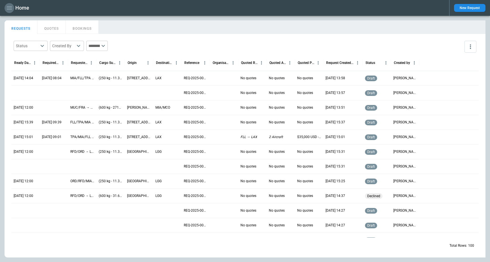
click at [7, 6] on icon "button" at bounding box center [9, 8] width 7 height 7
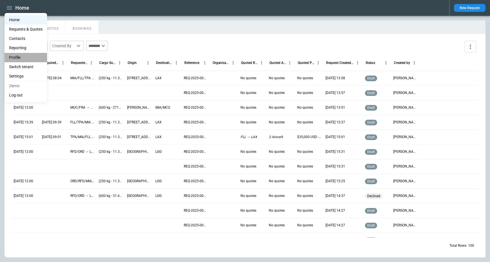
click at [21, 60] on li "Profile" at bounding box center [26, 57] width 43 height 9
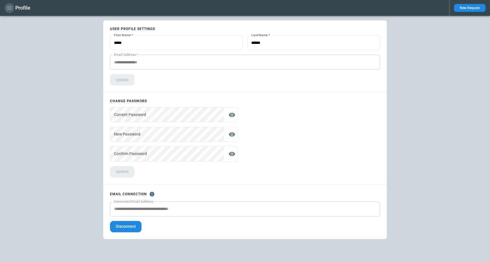
click at [10, 9] on icon "button" at bounding box center [9, 7] width 5 height 3
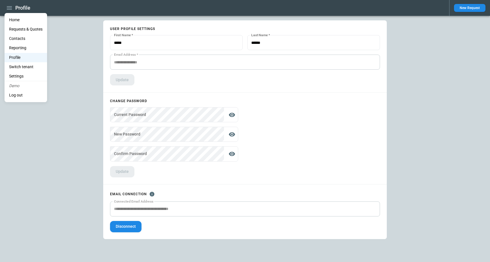
click at [21, 22] on li "Home" at bounding box center [26, 19] width 43 height 9
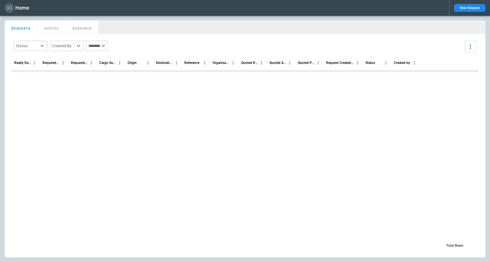
click at [12, 8] on icon "button" at bounding box center [9, 8] width 7 height 7
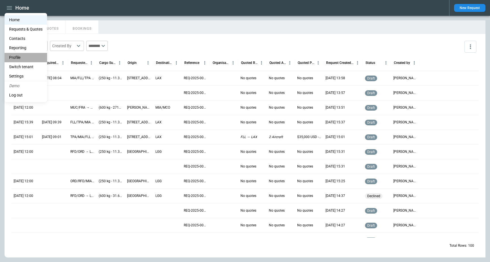
click at [20, 56] on li "Profile" at bounding box center [26, 57] width 43 height 9
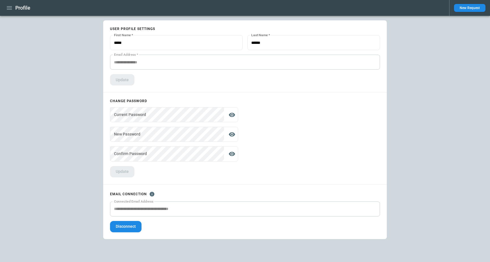
click at [8, 9] on icon "button" at bounding box center [9, 8] width 7 height 7
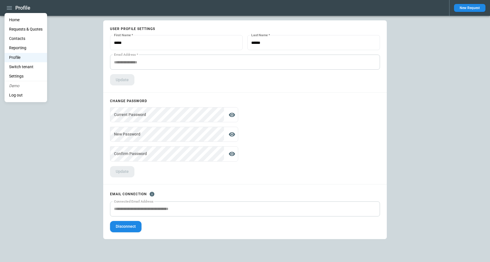
click at [16, 21] on li "Home" at bounding box center [26, 19] width 43 height 9
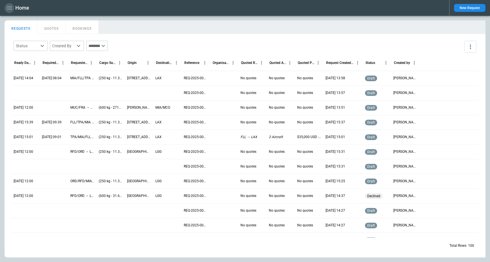
click at [11, 9] on icon "button" at bounding box center [9, 8] width 7 height 7
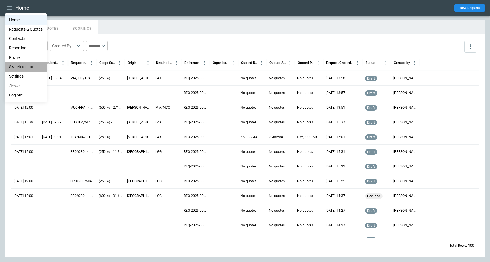
click at [19, 69] on li "Switch tenant" at bounding box center [26, 66] width 43 height 9
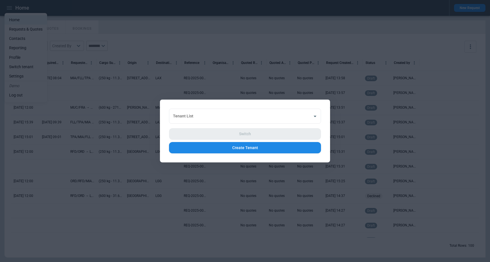
click at [184, 108] on div "Tenant List Tenant List Switch Create Tenant" at bounding box center [245, 131] width 170 height 63
click at [187, 114] on input "Tenant List" at bounding box center [240, 116] width 138 height 10
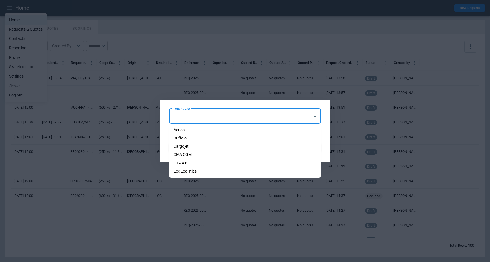
click at [185, 171] on li "Lex Logistics" at bounding box center [245, 171] width 152 height 8
type input "**********"
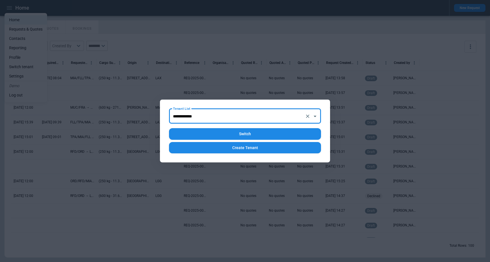
click at [200, 133] on button "Switch" at bounding box center [245, 134] width 152 height 12
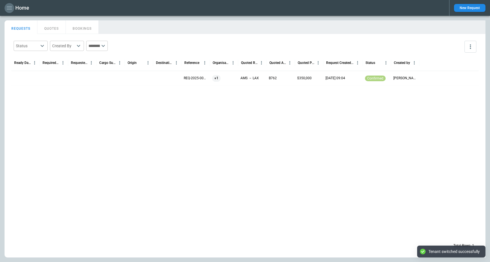
click at [12, 10] on icon "button" at bounding box center [9, 8] width 7 height 7
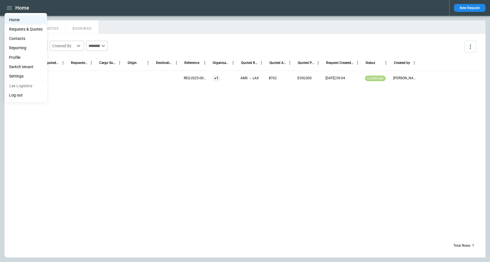
click at [28, 75] on li "Settings" at bounding box center [26, 76] width 43 height 9
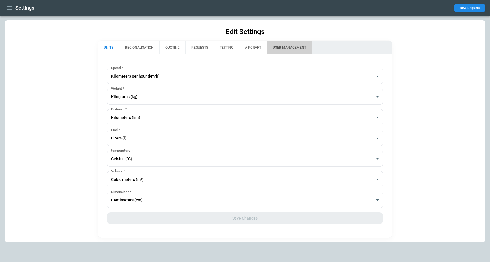
click at [293, 46] on button "USER MANAGEMENT" at bounding box center [289, 48] width 45 height 14
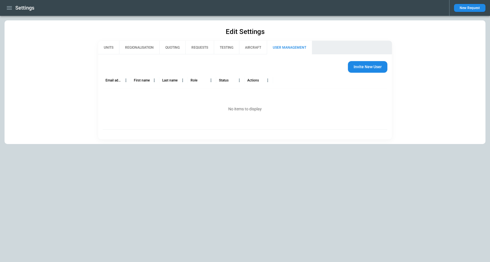
click at [375, 76] on div at bounding box center [330, 81] width 115 height 16
click at [375, 70] on button "Invite New User" at bounding box center [367, 67] width 39 height 12
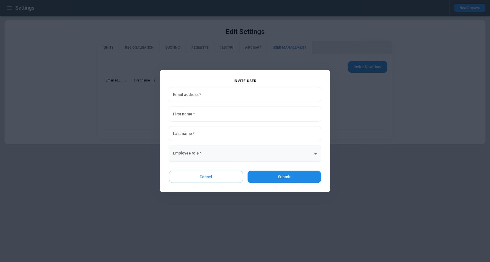
click at [236, 146] on body "Settings New Request Edit Settings UNITS REGIONALISATION QUOTING REQUESTS TESTI…" at bounding box center [245, 131] width 490 height 262
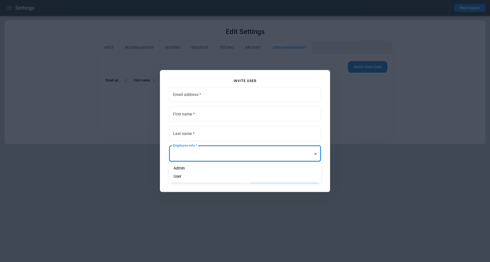
click at [167, 139] on div at bounding box center [245, 131] width 490 height 262
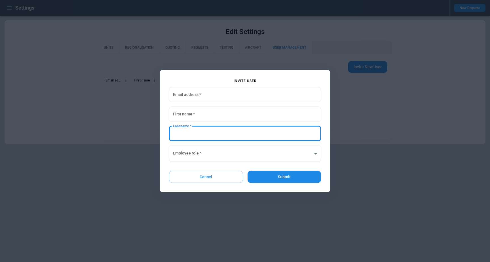
click at [194, 129] on input "Last name   *" at bounding box center [245, 133] width 152 height 15
click at [284, 166] on div "Invite User Email address   * Email address   * First name   * First name   * L…" at bounding box center [245, 131] width 152 height 104
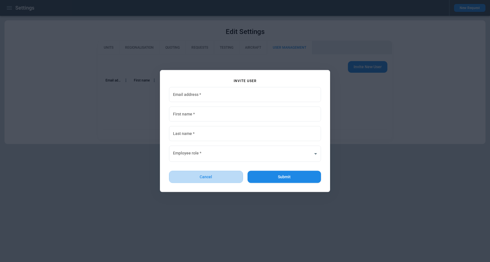
click at [220, 180] on button "Cancel" at bounding box center [206, 177] width 74 height 12
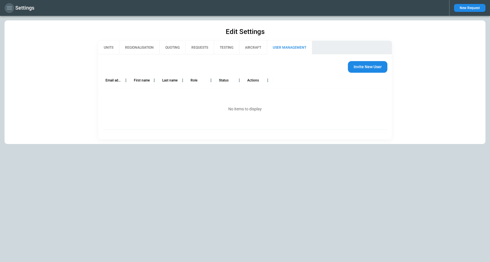
click at [9, 9] on icon "button" at bounding box center [9, 7] width 5 height 3
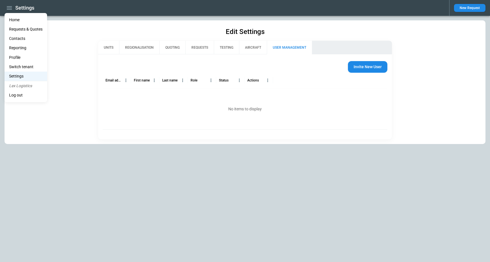
click at [94, 45] on div at bounding box center [245, 131] width 490 height 262
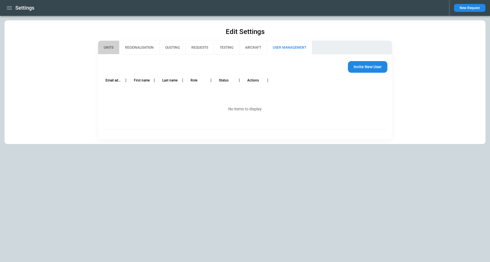
click at [109, 46] on button "UNITS" at bounding box center [108, 48] width 21 height 14
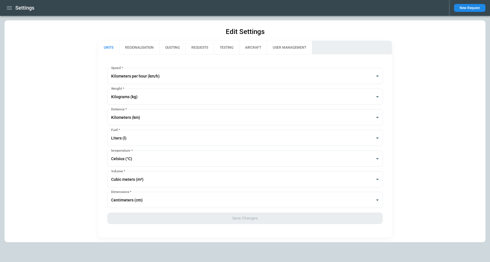
click at [131, 48] on button "REGIONALISATION" at bounding box center [139, 48] width 40 height 14
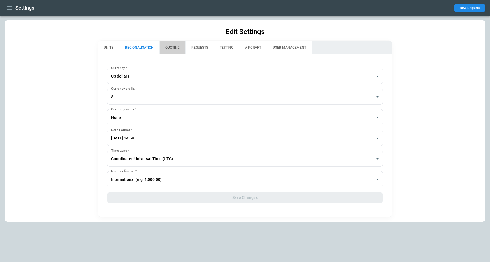
click at [169, 49] on button "QUOTING" at bounding box center [172, 48] width 26 height 14
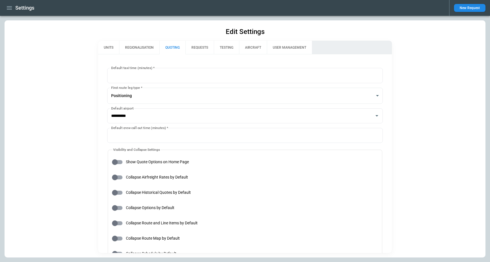
type input "**********"
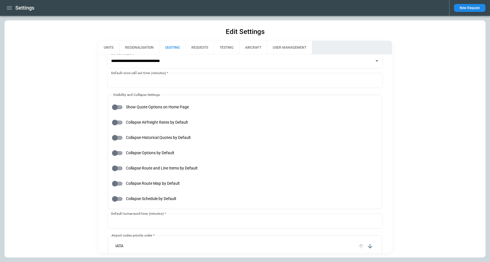
click at [156, 122] on span "Collapse Airfreight Rates by Default" at bounding box center [157, 122] width 62 height 5
click at [156, 140] on span "Collapse Historical Quotes by Default" at bounding box center [158, 137] width 65 height 5
click at [157, 155] on span "Collapse Options by Default" at bounding box center [150, 153] width 48 height 5
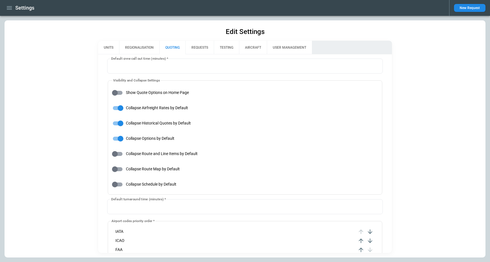
scroll to position [70, 0]
click at [165, 167] on span "Collapse Route Map by Default" at bounding box center [153, 169] width 54 height 5
click at [165, 185] on span "Collapse Schedule by Default" at bounding box center [151, 184] width 50 height 5
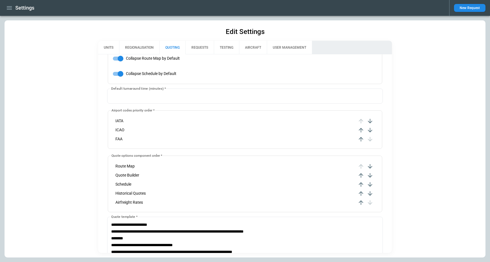
scroll to position [186, 0]
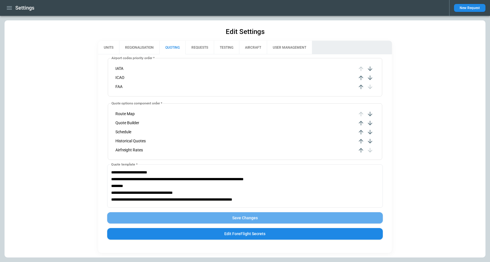
click at [235, 217] on button "Save Changes" at bounding box center [245, 219] width 276 height 12
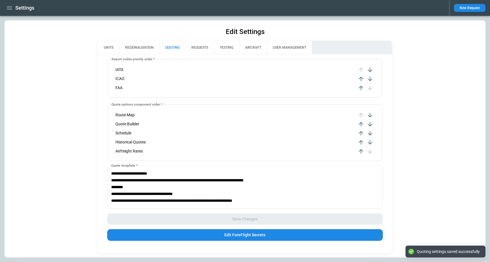
scroll to position [233, 0]
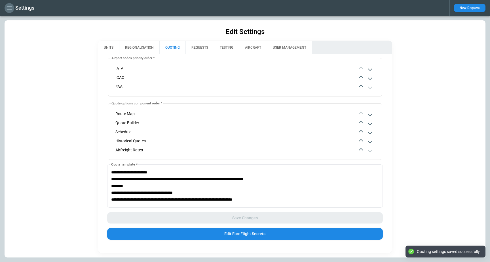
click at [11, 10] on icon "button" at bounding box center [9, 8] width 7 height 7
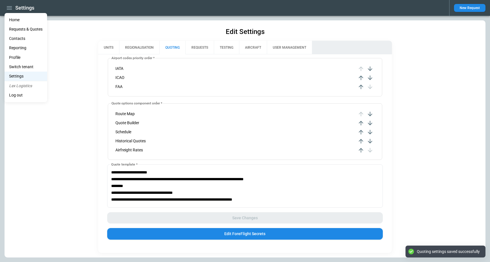
click at [15, 18] on li "Home" at bounding box center [26, 19] width 43 height 9
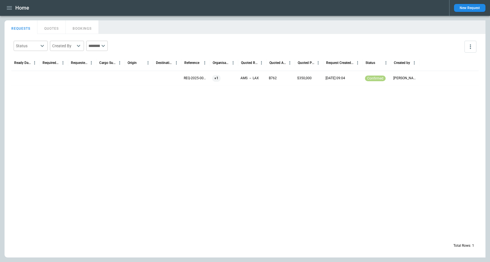
click at [41, 79] on div at bounding box center [54, 78] width 28 height 15
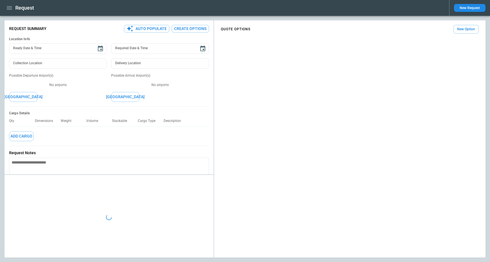
type textarea "*"
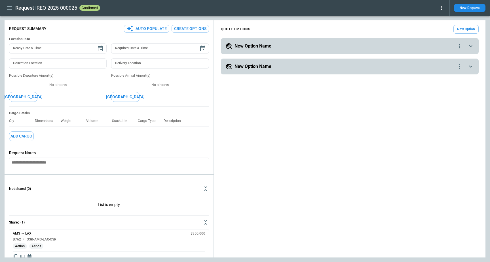
click at [258, 45] on h5 "New Option Name" at bounding box center [252, 46] width 37 height 6
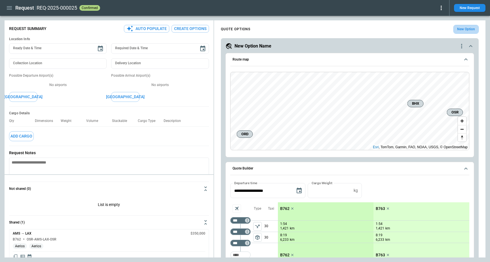
click at [462, 28] on button "New Option" at bounding box center [465, 29] width 25 height 9
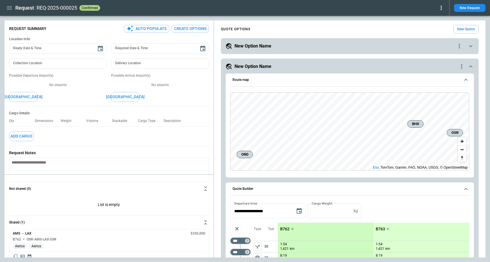
click at [261, 45] on h5 "New Option Name" at bounding box center [252, 46] width 37 height 6
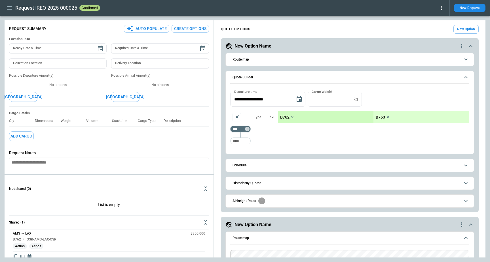
click at [276, 56] on button "Route map" at bounding box center [349, 59] width 239 height 13
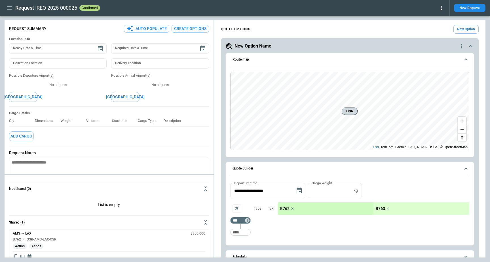
click at [276, 56] on button "Route map" at bounding box center [349, 59] width 239 height 13
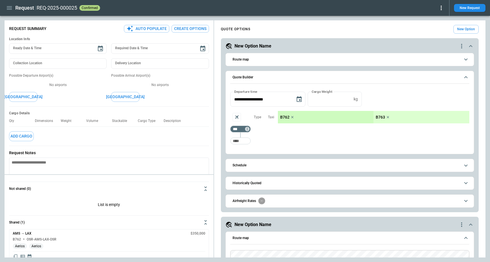
click at [462, 47] on icon "quote-option-actions" at bounding box center [461, 46] width 7 height 7
click at [450, 79] on li "Delete Quote Option" at bounding box center [440, 81] width 50 height 8
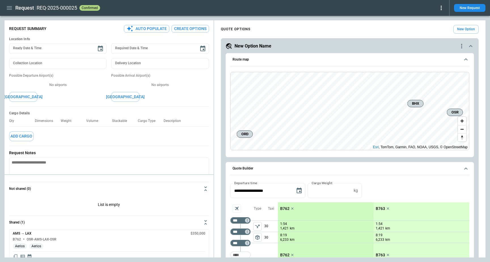
click at [8, 7] on icon "button" at bounding box center [9, 7] width 5 height 3
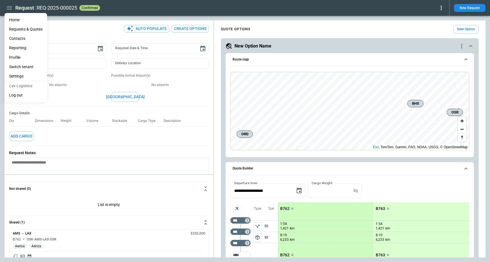
click at [24, 74] on li "Settings" at bounding box center [26, 76] width 43 height 9
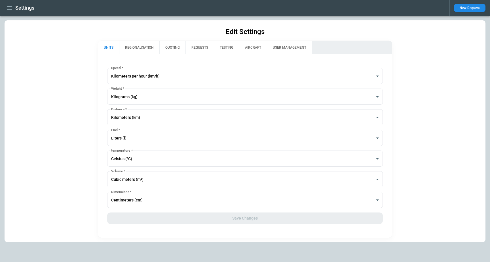
click at [139, 37] on div "**********" at bounding box center [245, 131] width 481 height 222
click at [142, 50] on button "REGIONALISATION" at bounding box center [139, 48] width 40 height 14
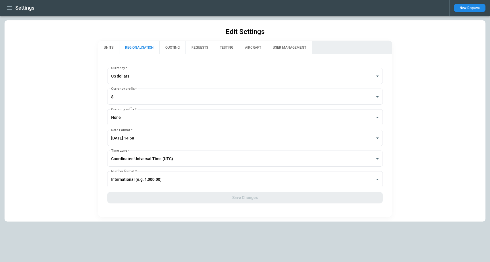
click at [163, 48] on button "QUOTING" at bounding box center [172, 48] width 26 height 14
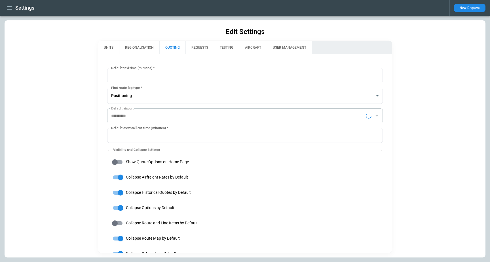
type input "**********"
click at [197, 46] on button "REQUESTS" at bounding box center [199, 48] width 28 height 14
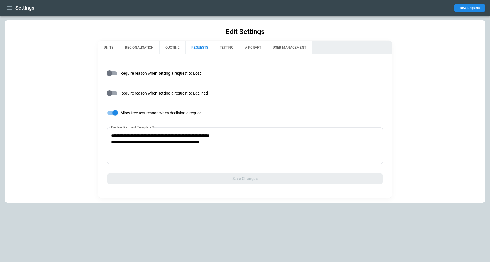
click at [234, 46] on button "TESTING" at bounding box center [226, 48] width 25 height 14
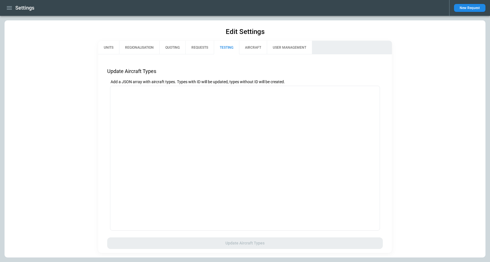
click at [254, 48] on button "AIRCRAFT" at bounding box center [253, 48] width 28 height 14
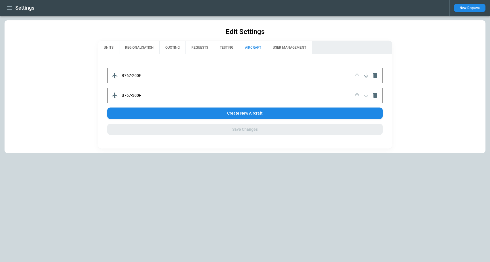
click at [130, 75] on p "B767-200F" at bounding box center [132, 75] width 20 height 5
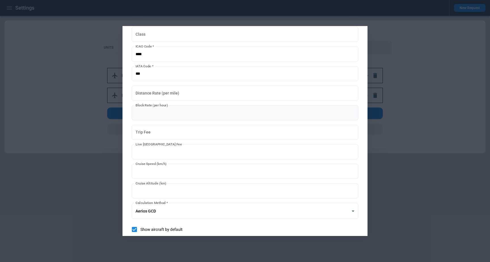
scroll to position [62, 0]
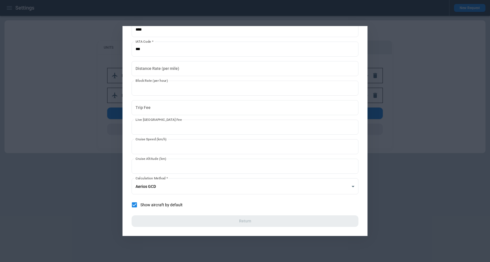
click at [78, 151] on div at bounding box center [245, 131] width 490 height 262
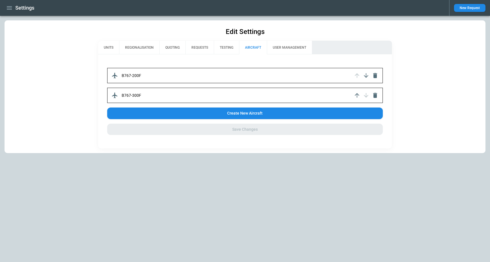
click at [287, 50] on button "USER MANAGEMENT" at bounding box center [289, 48] width 45 height 14
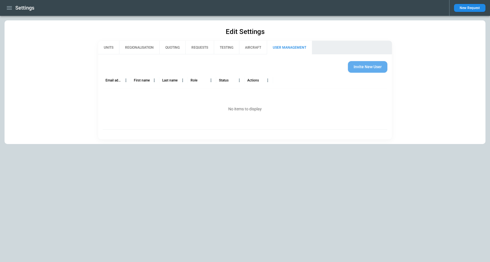
click at [363, 69] on button "Invite New User" at bounding box center [367, 67] width 39 height 12
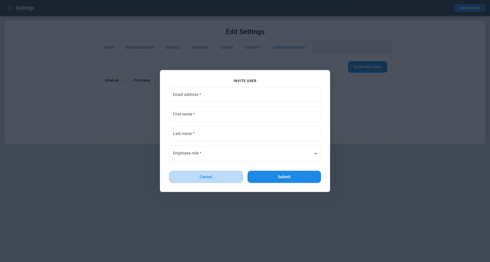
click at [215, 180] on button "Cancel" at bounding box center [206, 177] width 74 height 12
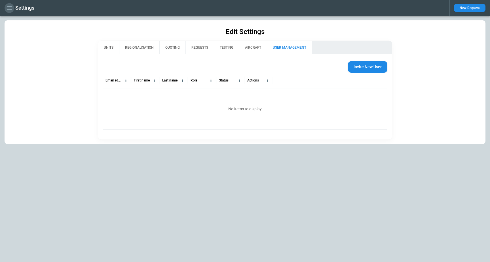
click at [11, 12] on button "button" at bounding box center [10, 8] width 10 height 10
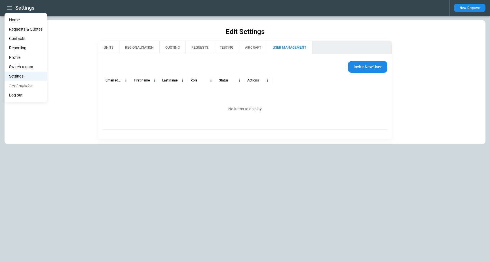
click at [14, 22] on li "Home" at bounding box center [26, 19] width 43 height 9
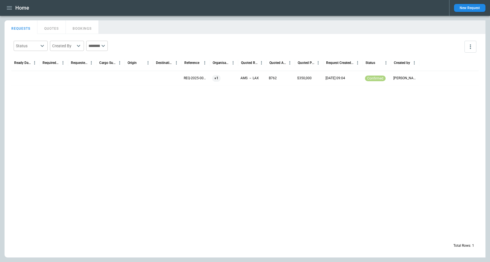
click at [232, 12] on div "Home" at bounding box center [225, 8] width 440 height 10
